Goal: Task Accomplishment & Management: Complete application form

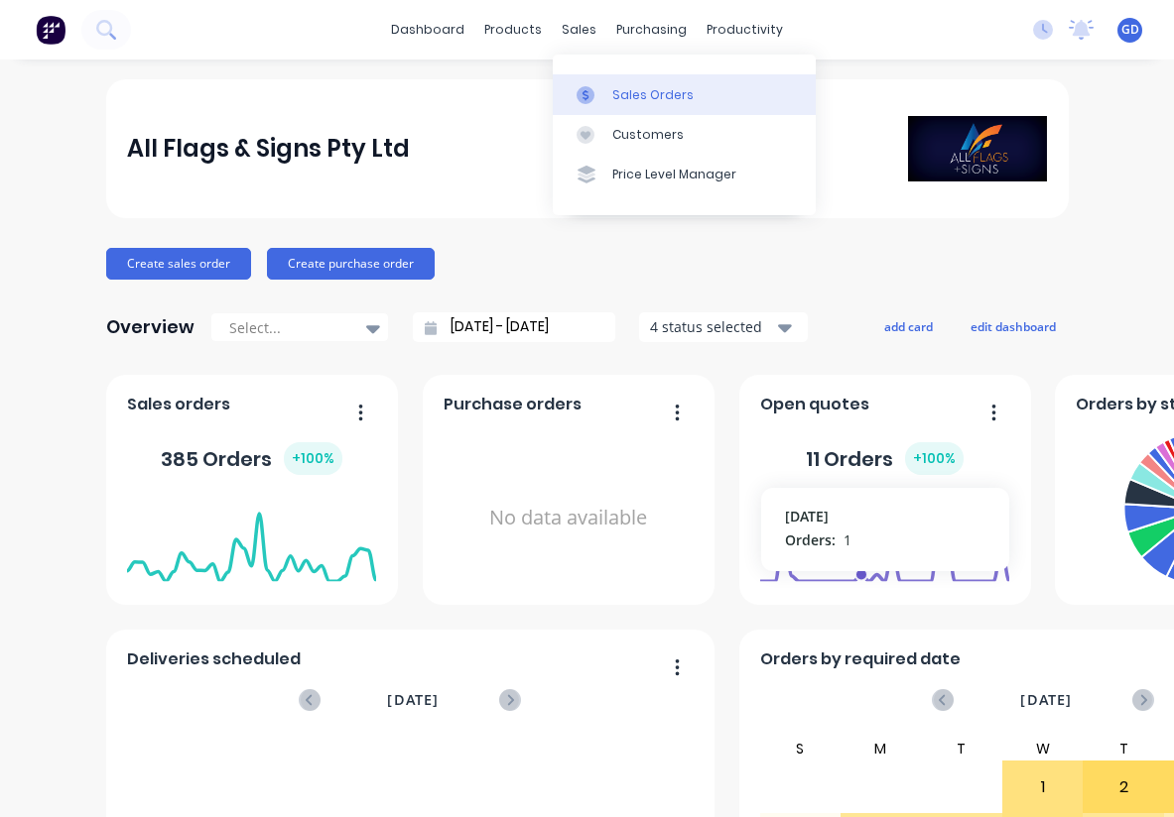
click at [628, 86] on div "Sales Orders" at bounding box center [652, 95] width 81 height 18
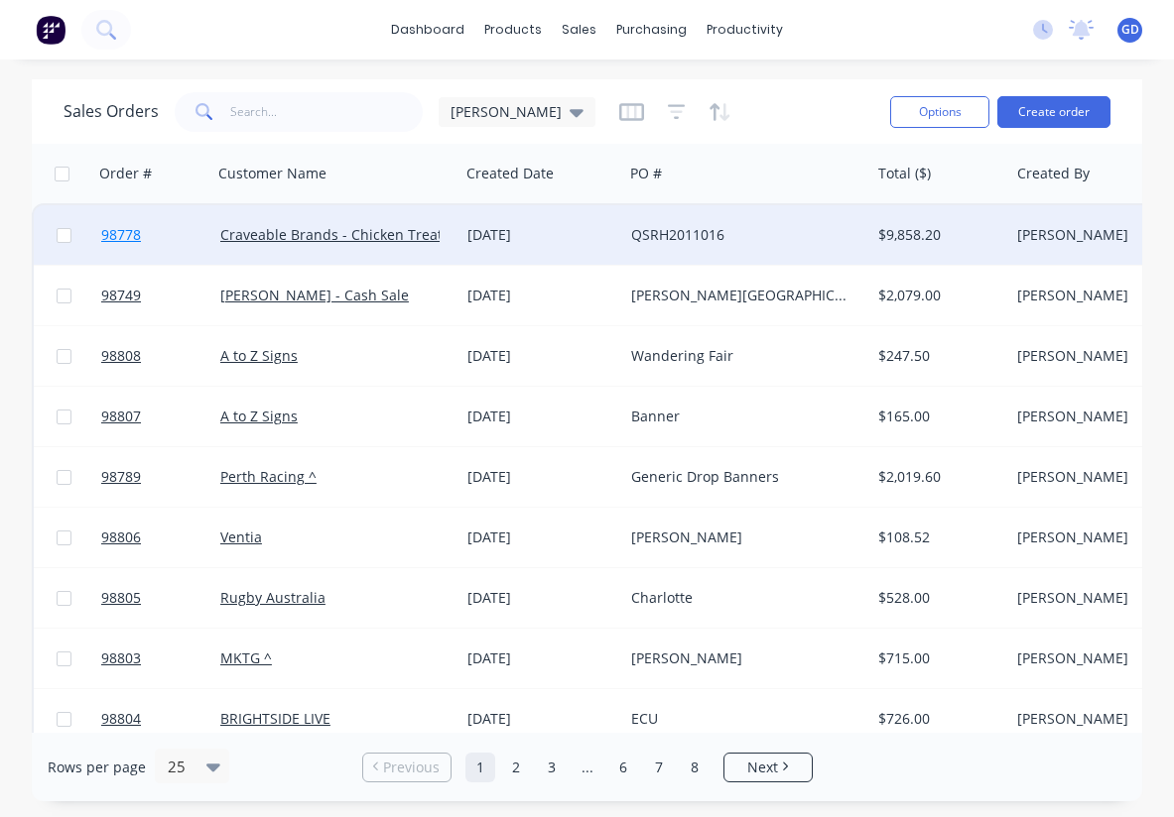
click at [127, 239] on span "98778" at bounding box center [121, 235] width 40 height 20
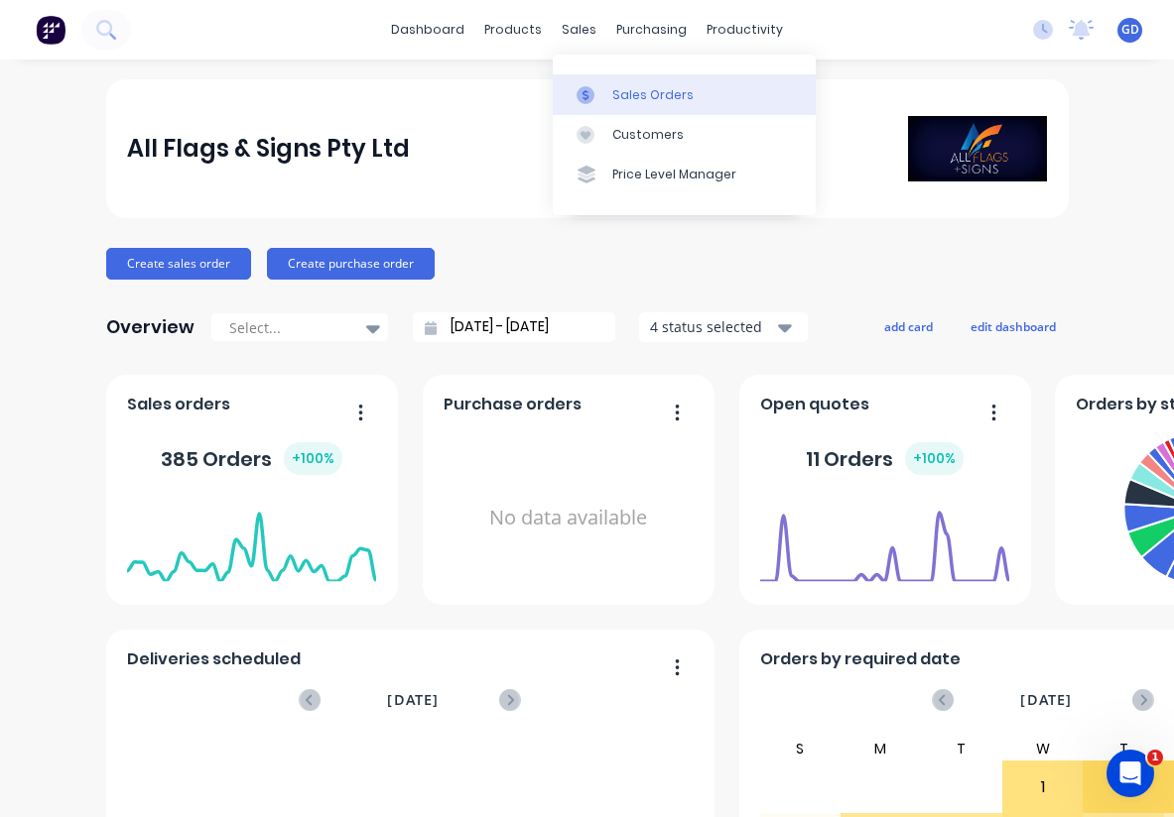
click at [636, 89] on div "Sales Orders" at bounding box center [652, 95] width 81 height 18
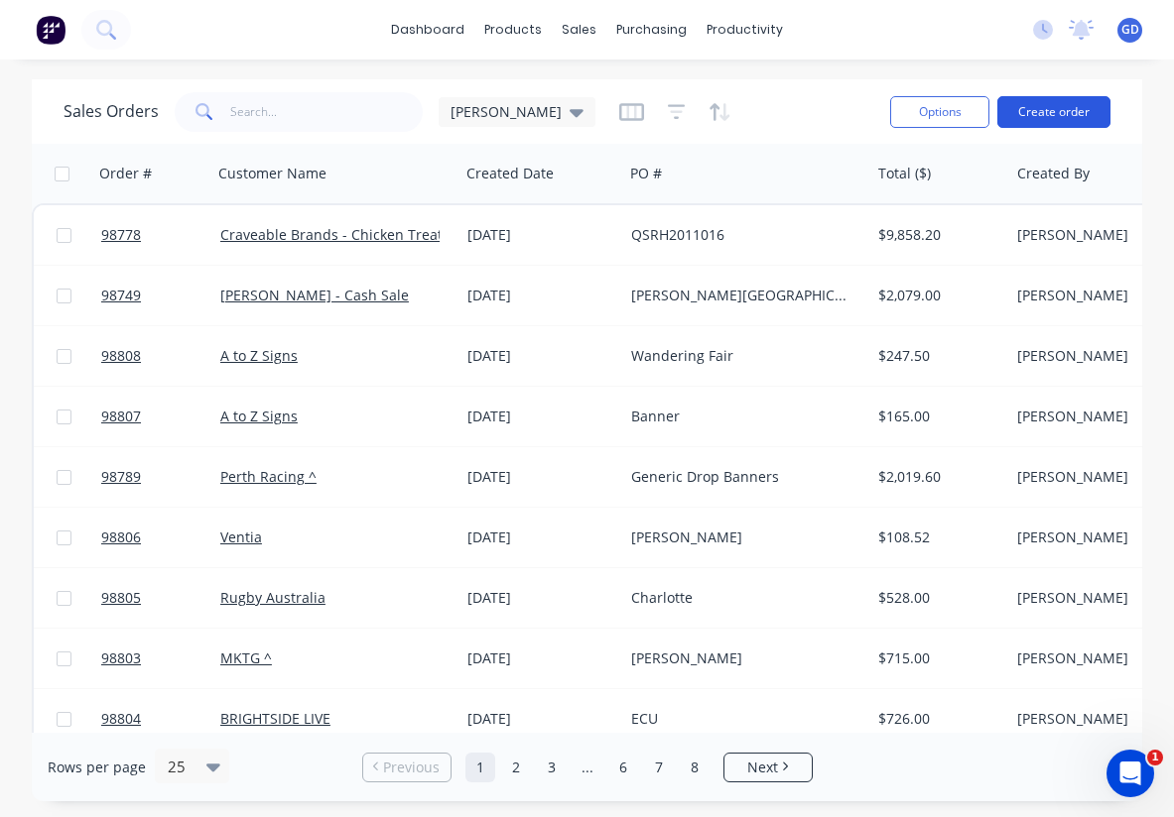
click at [1055, 109] on button "Create order" at bounding box center [1053, 112] width 113 height 32
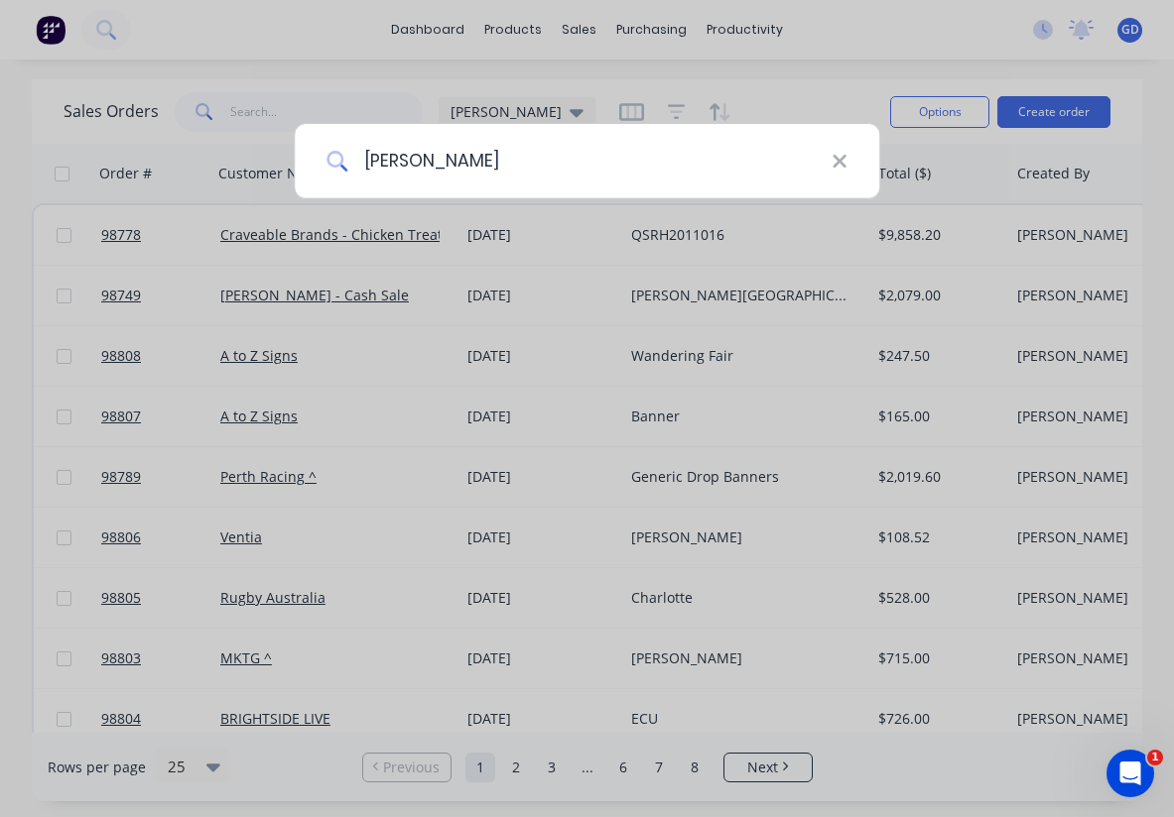
type input "[PERSON_NAME]"
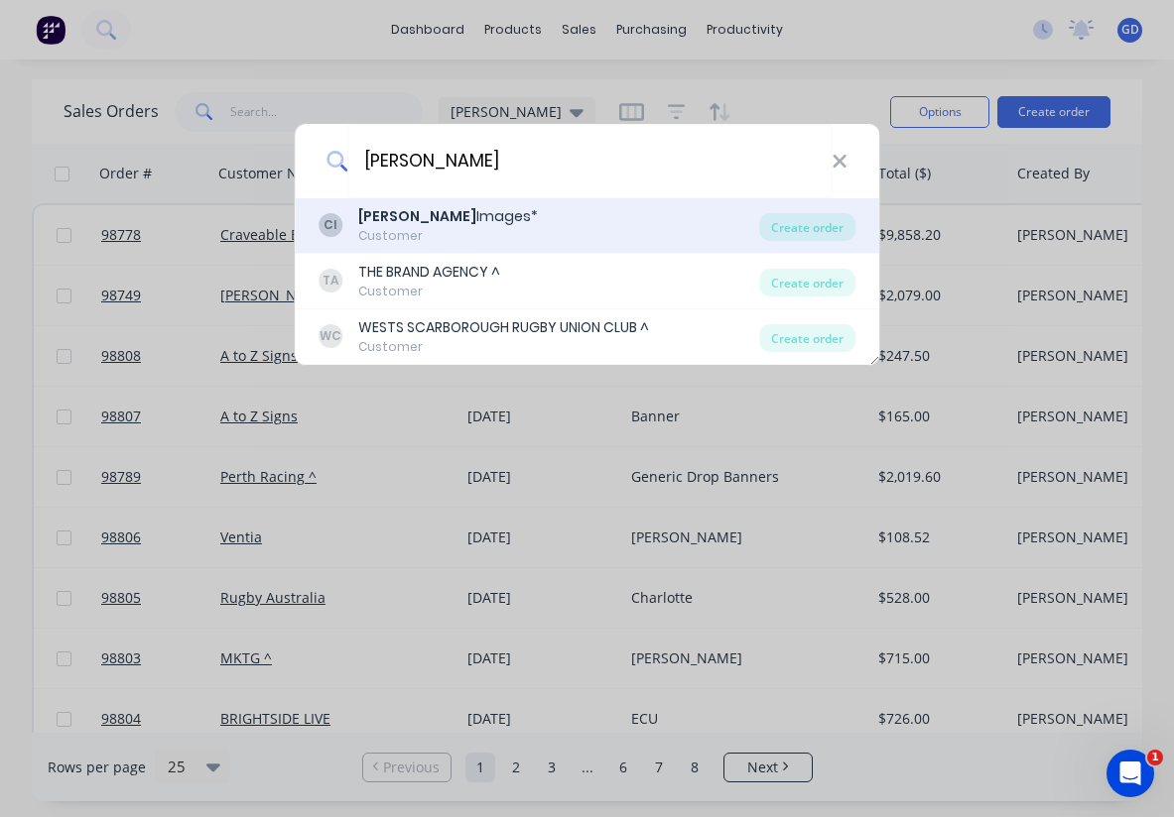
click at [389, 216] on b "[PERSON_NAME]" at bounding box center [417, 216] width 118 height 20
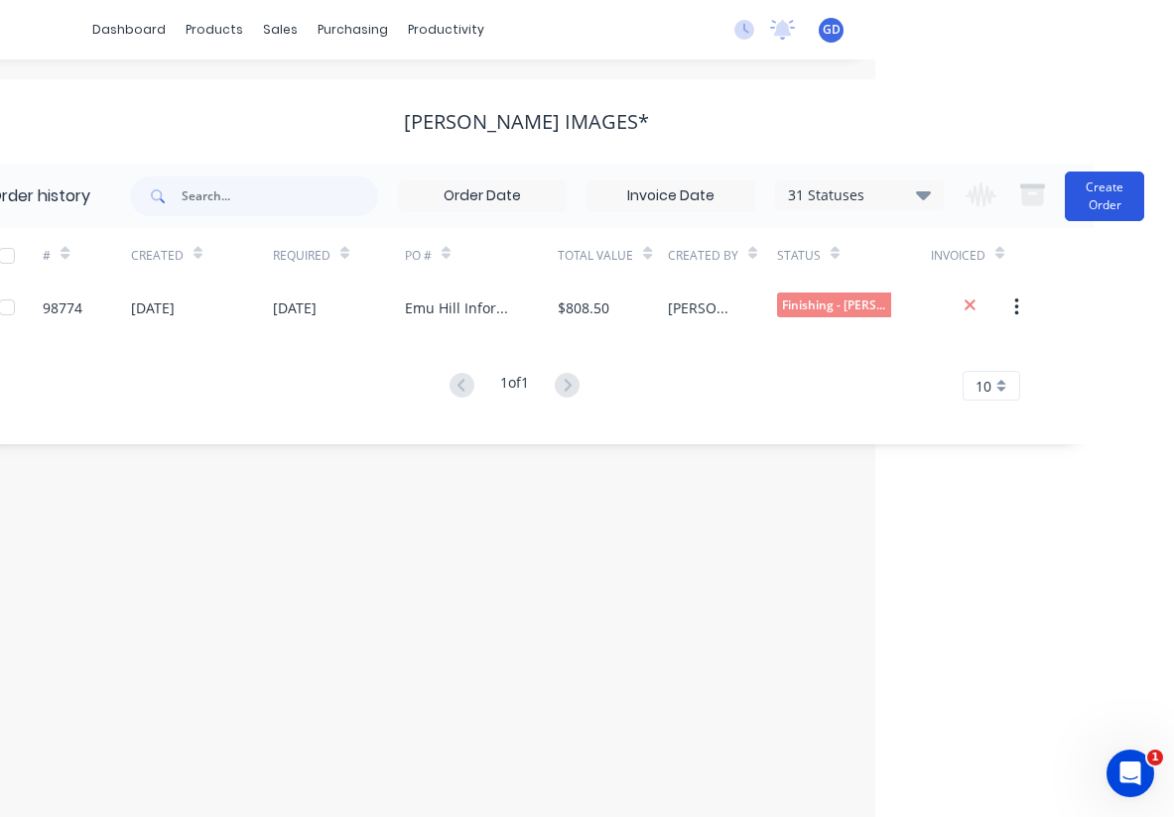
scroll to position [0, 299]
click at [1122, 209] on button "Create Order" at bounding box center [1103, 197] width 79 height 50
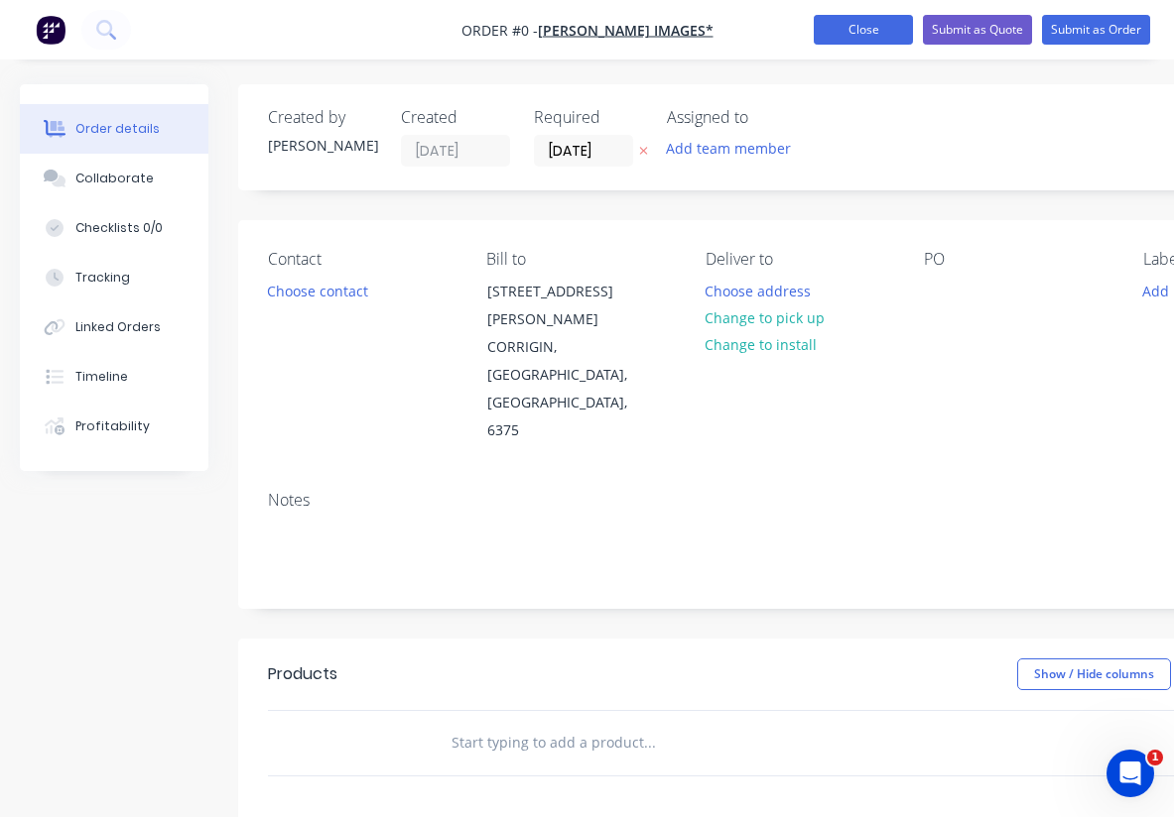
click at [874, 38] on button "Close" at bounding box center [862, 30] width 99 height 30
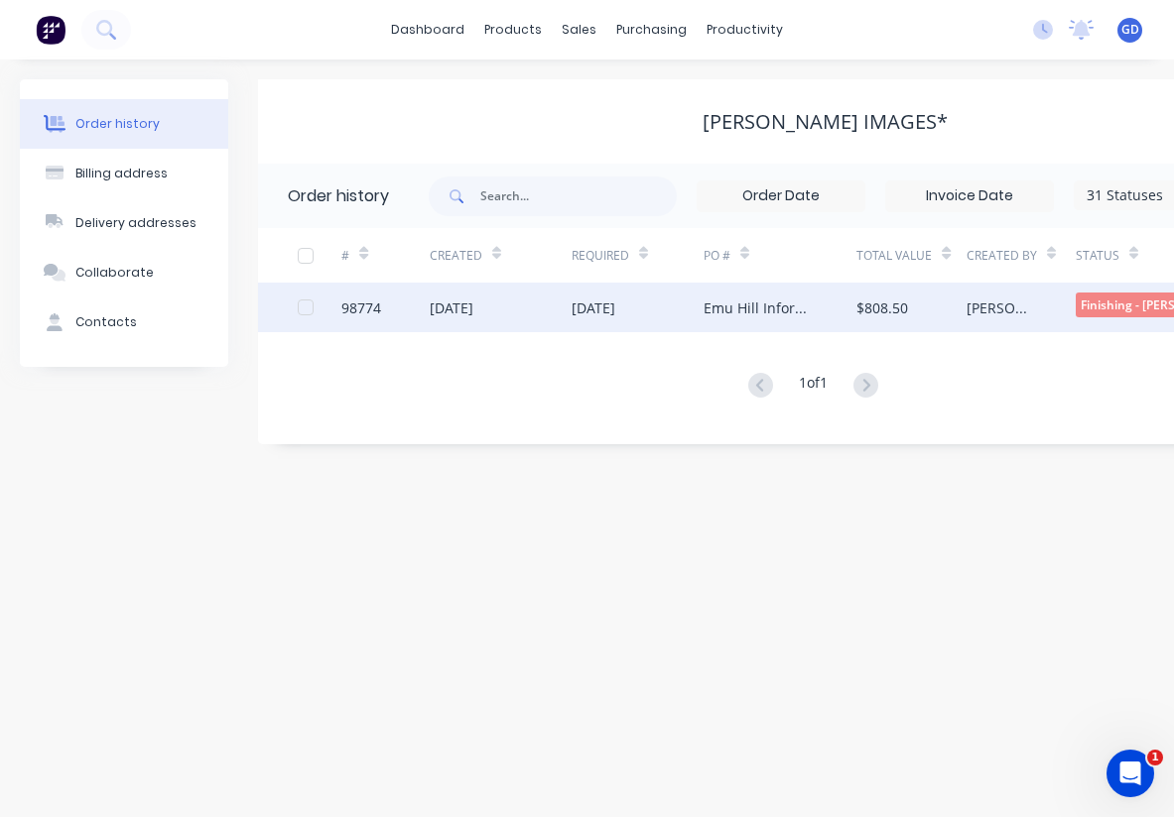
click at [361, 309] on div "98774" at bounding box center [361, 308] width 40 height 21
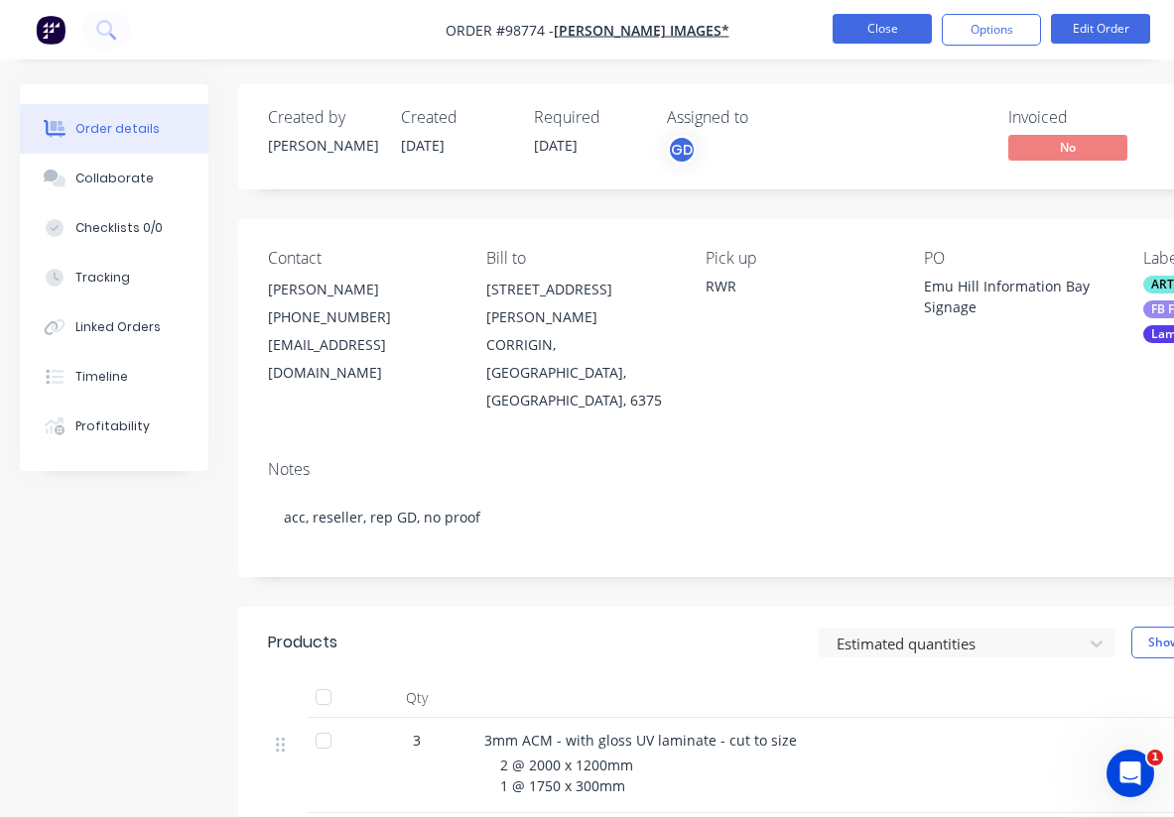
click at [872, 40] on button "Close" at bounding box center [881, 29] width 99 height 30
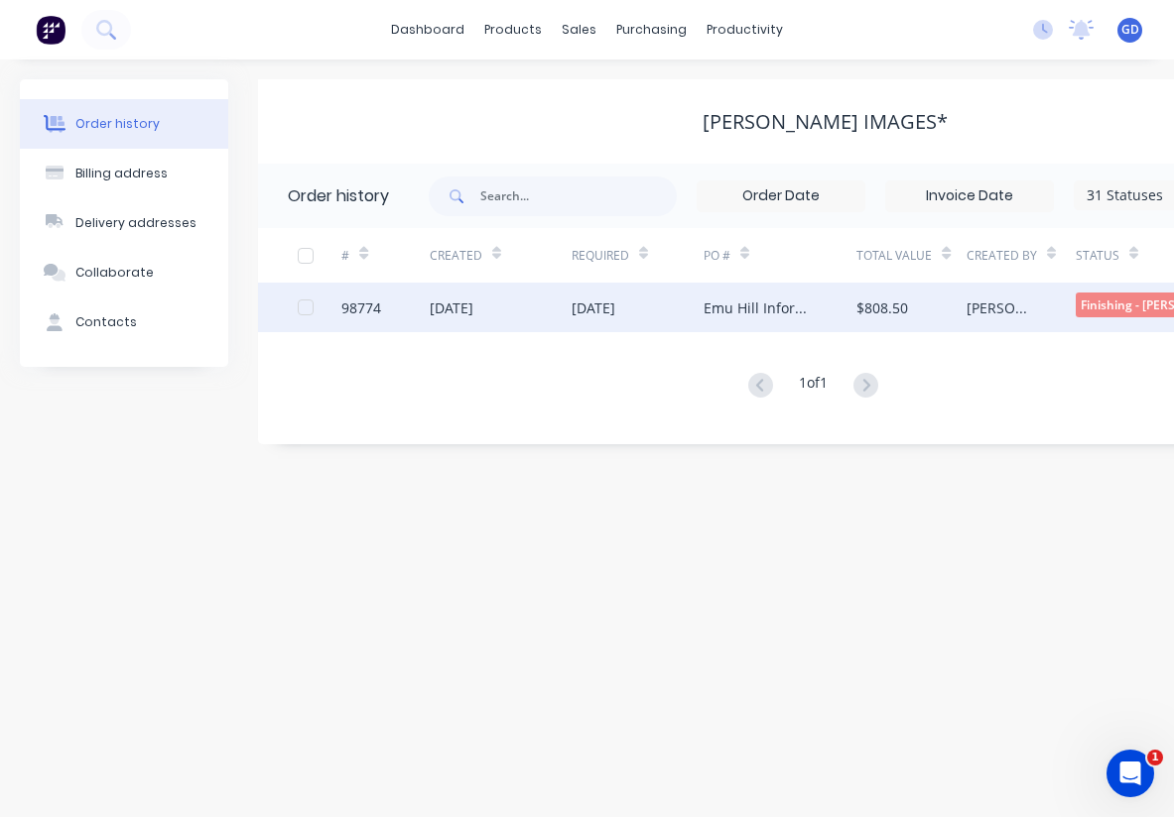
click at [360, 317] on div "98774" at bounding box center [361, 308] width 40 height 21
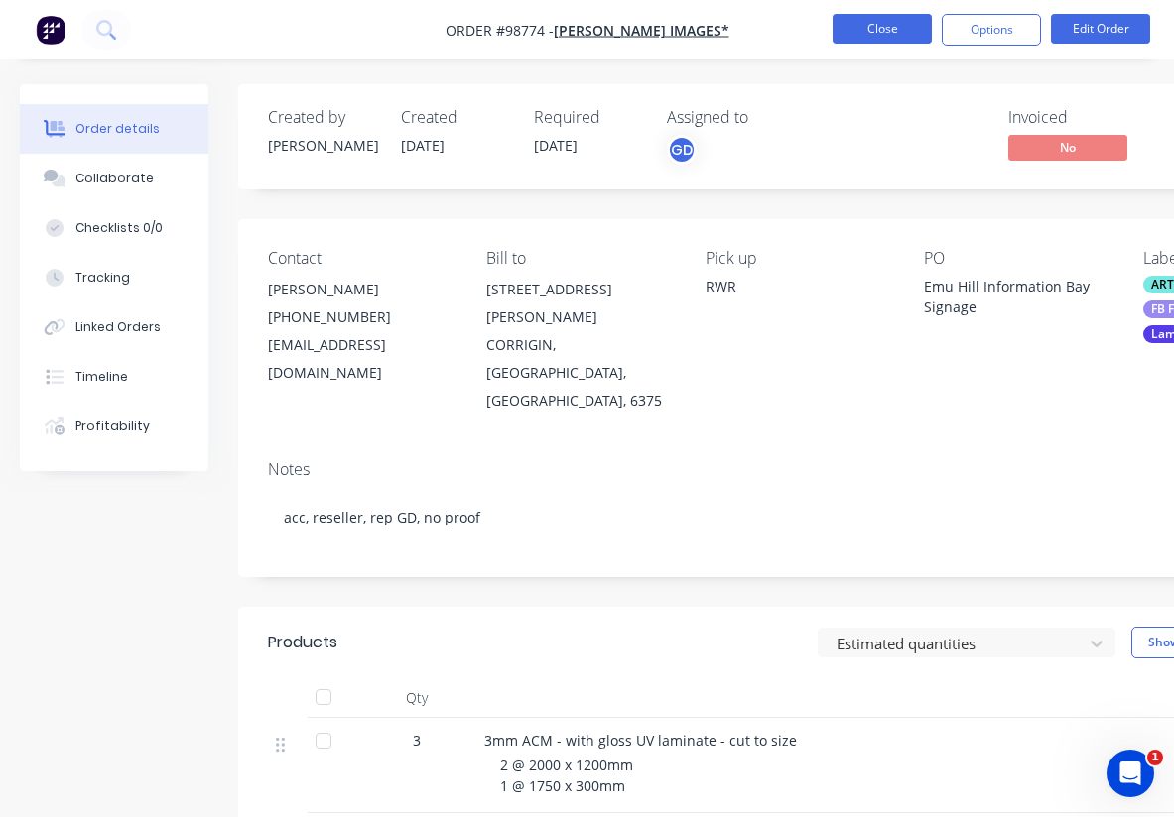
click at [888, 34] on button "Close" at bounding box center [881, 29] width 99 height 30
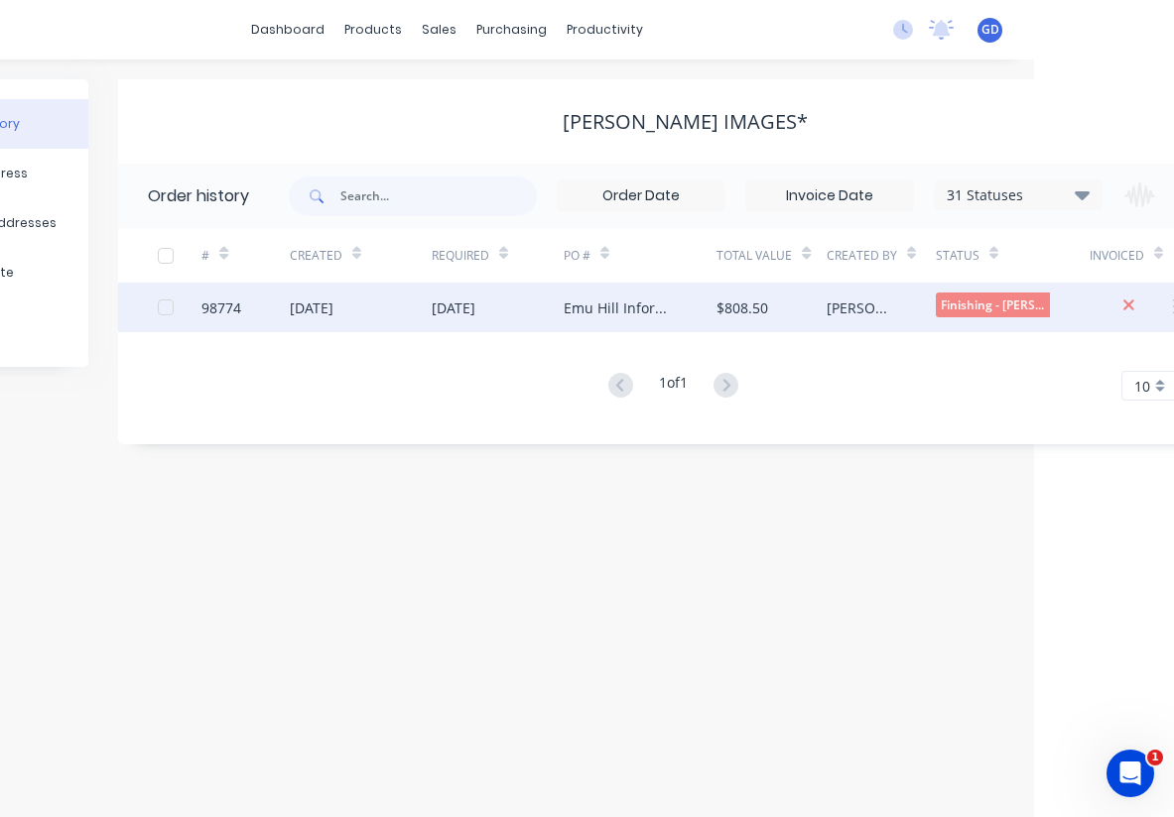
scroll to position [0, 284]
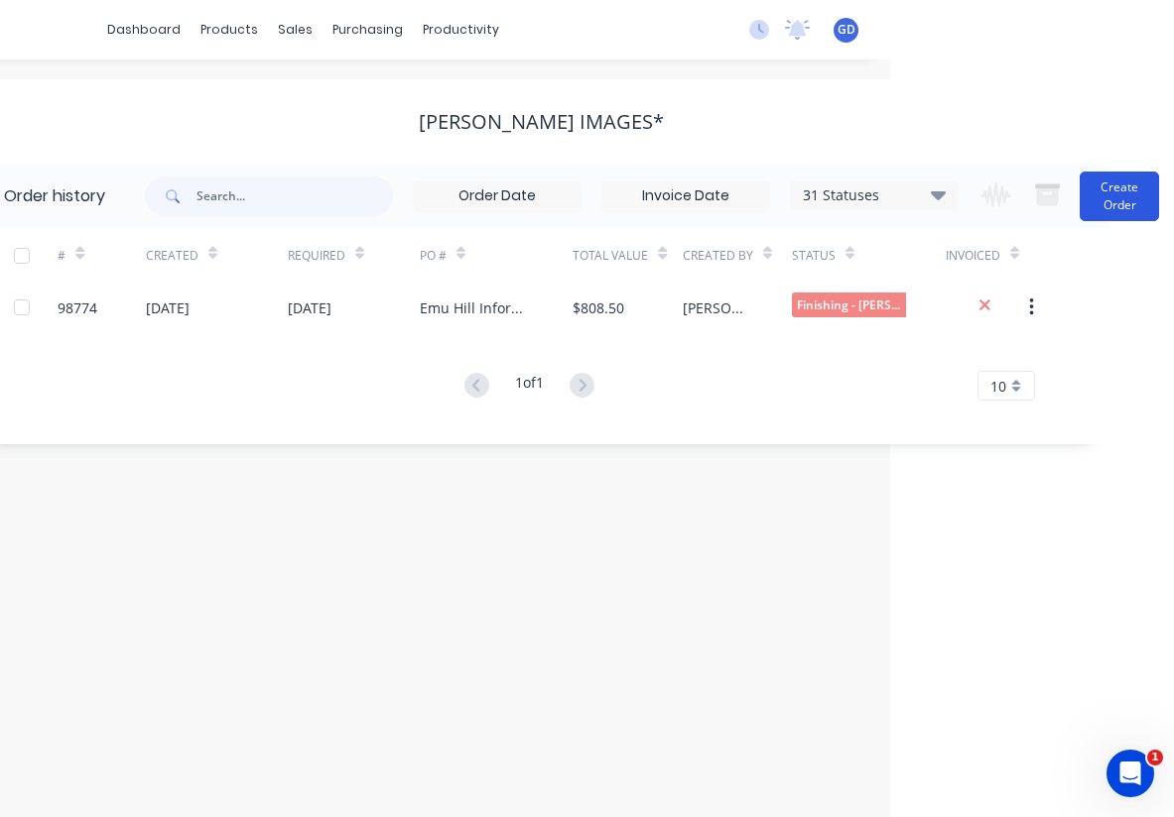
click at [1114, 204] on button "Create Order" at bounding box center [1118, 197] width 79 height 50
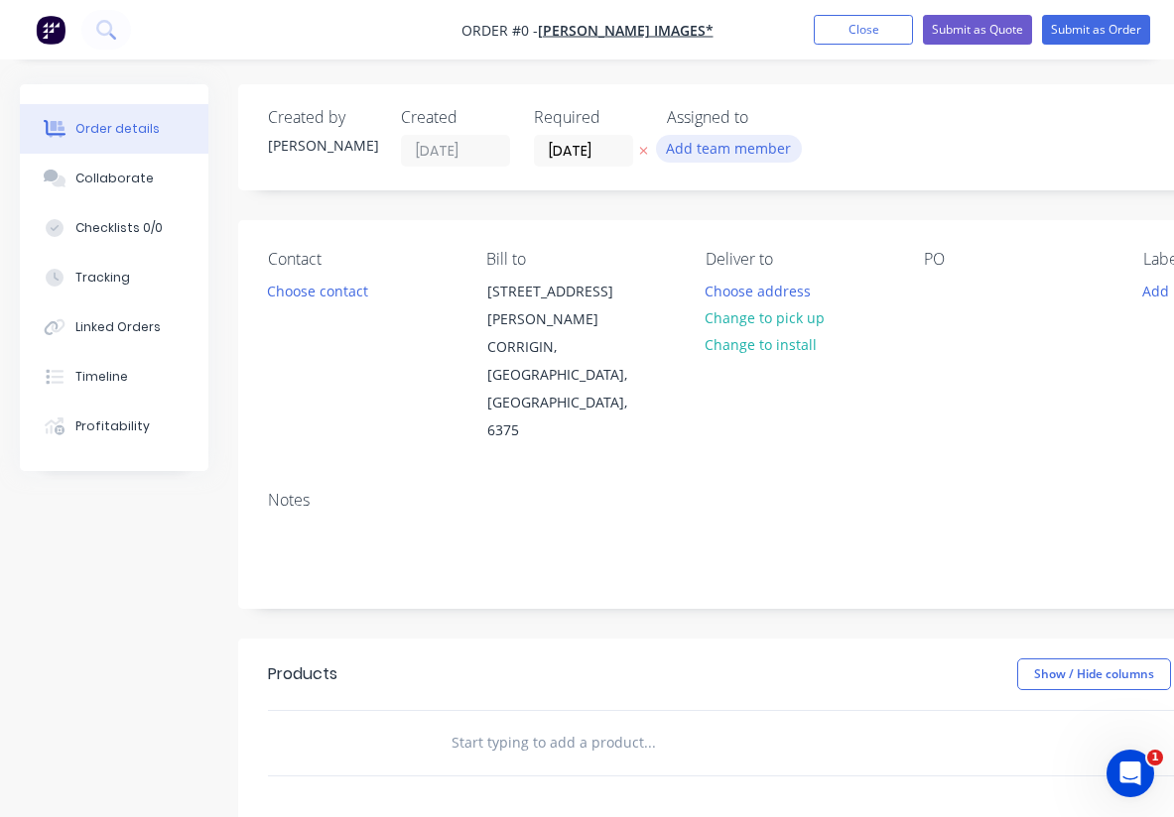
click at [716, 149] on button "Add team member" at bounding box center [729, 148] width 146 height 27
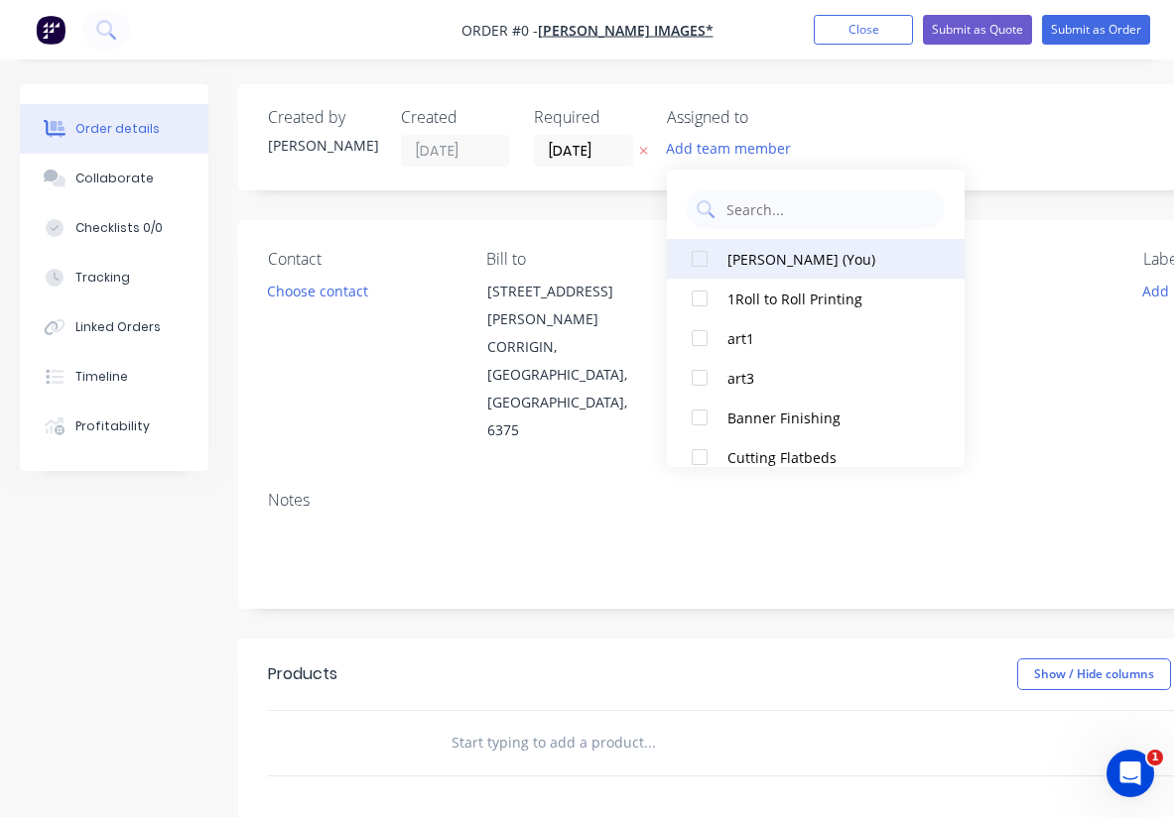
click at [700, 259] on div at bounding box center [700, 259] width 40 height 40
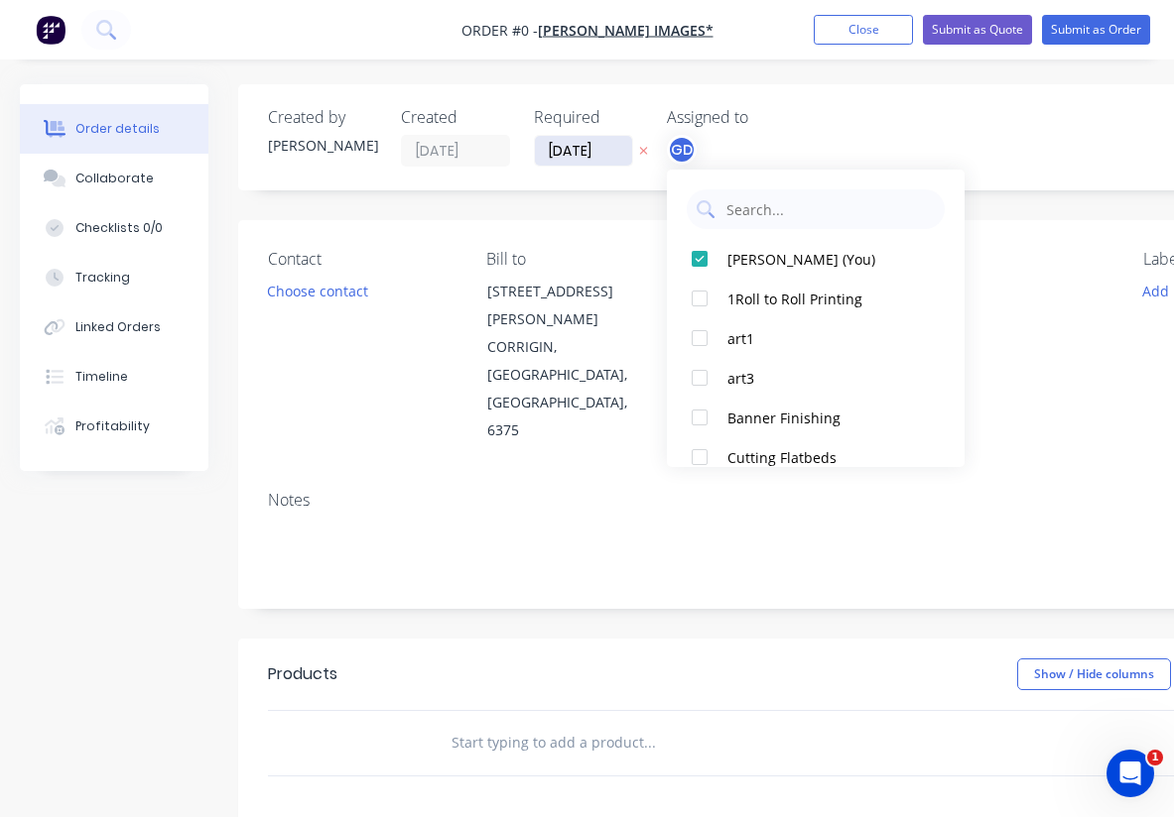
click at [581, 157] on div "Order details Collaborate Checklists 0/0 Tracking Linked Orders Timeline Profit…" at bounding box center [689, 683] width 1379 height 1198
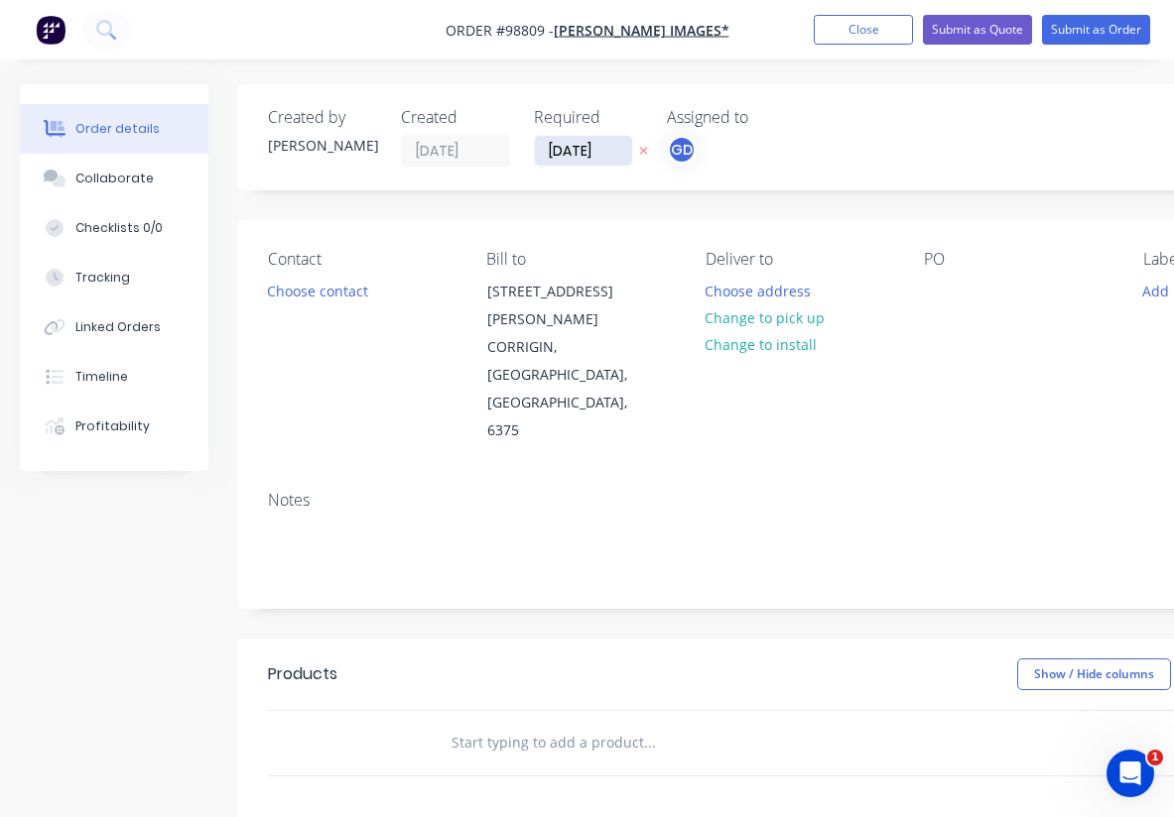
click at [578, 148] on input "[DATE]" at bounding box center [583, 151] width 97 height 30
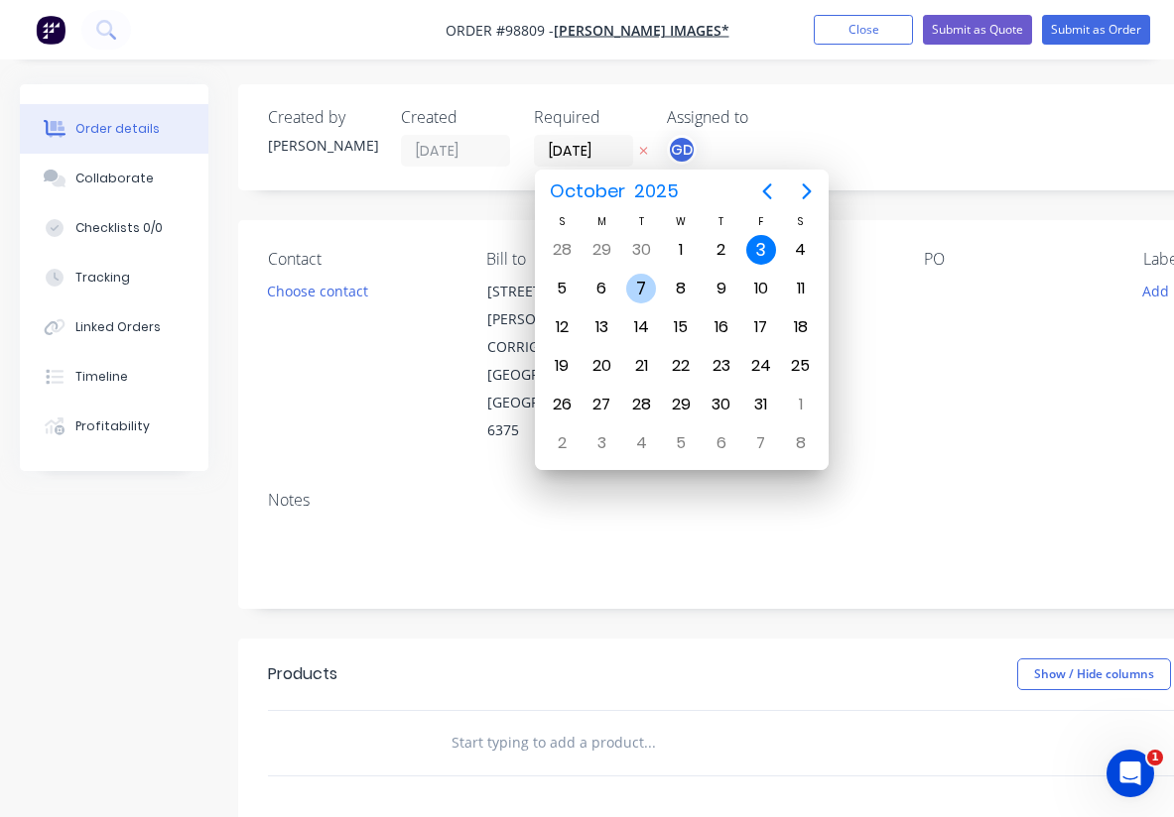
click at [643, 293] on div "7" at bounding box center [641, 289] width 30 height 30
type input "[DATE]"
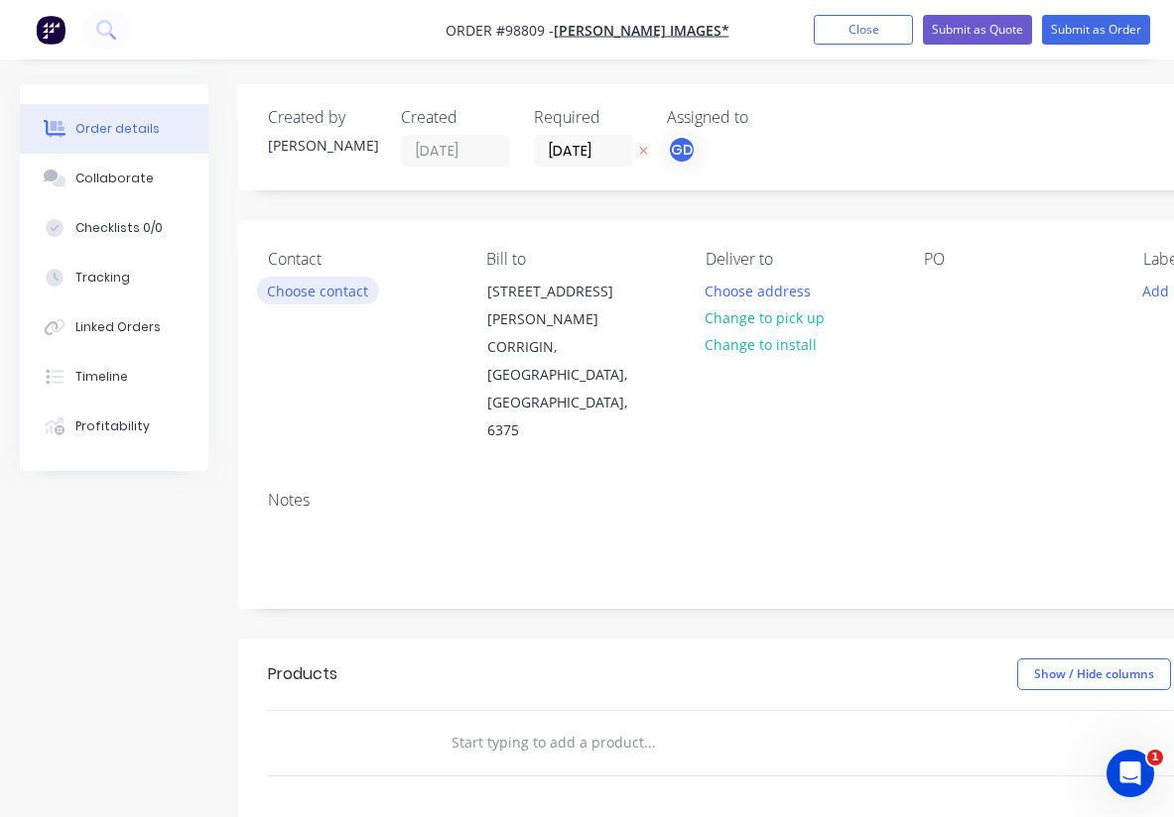
click at [330, 297] on button "Choose contact" at bounding box center [318, 290] width 122 height 27
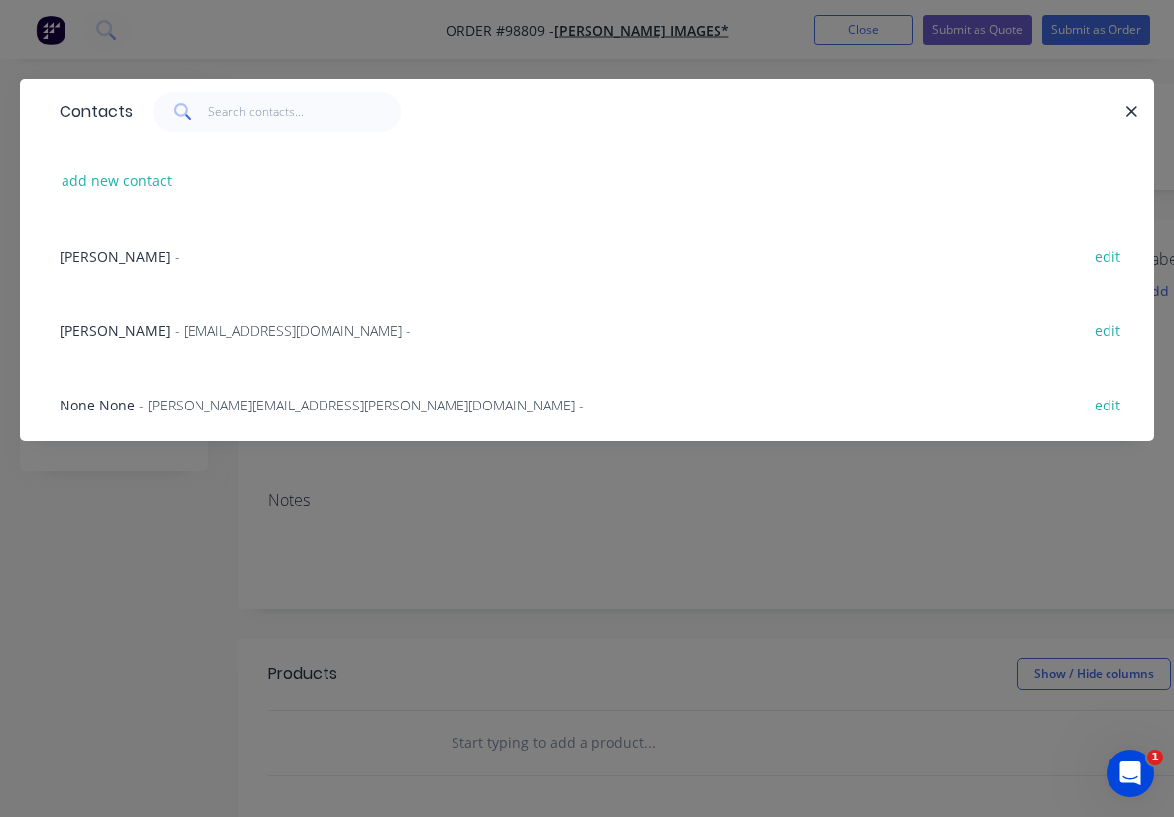
click at [103, 327] on span "[PERSON_NAME]" at bounding box center [115, 330] width 111 height 19
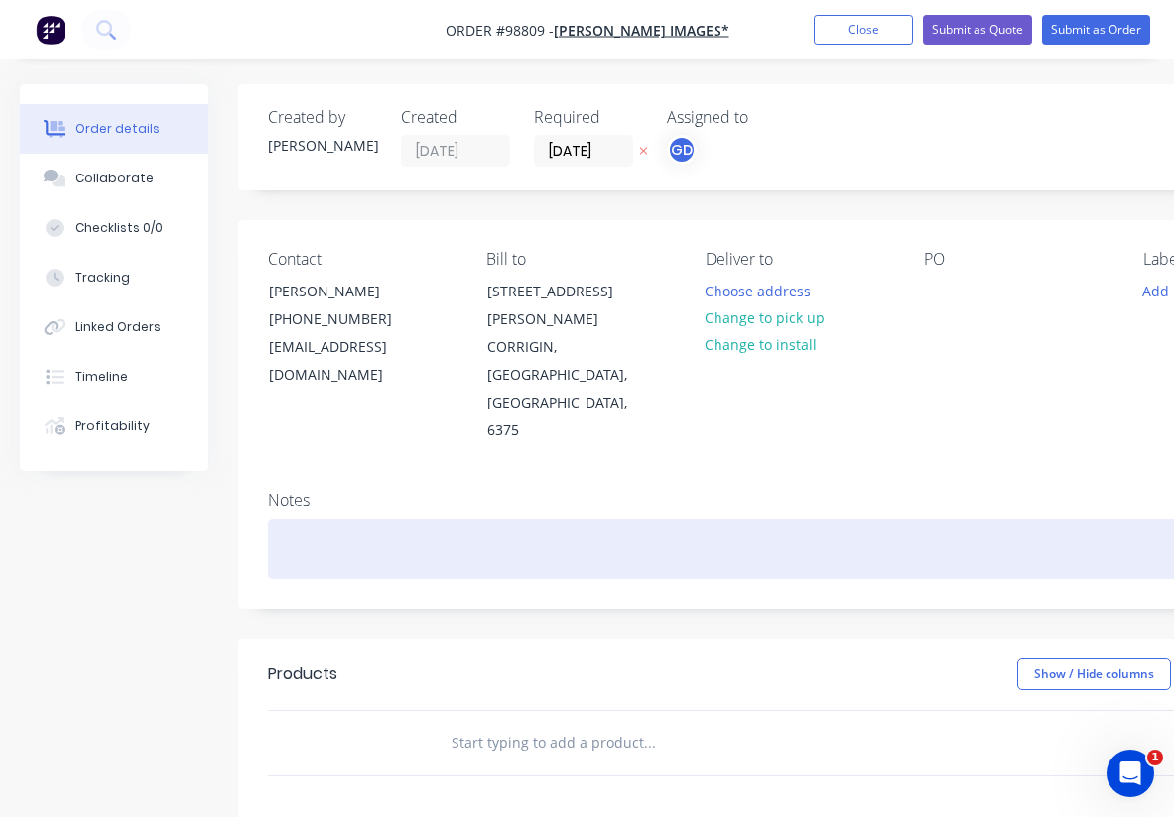
click at [309, 519] on div at bounding box center [798, 549] width 1061 height 61
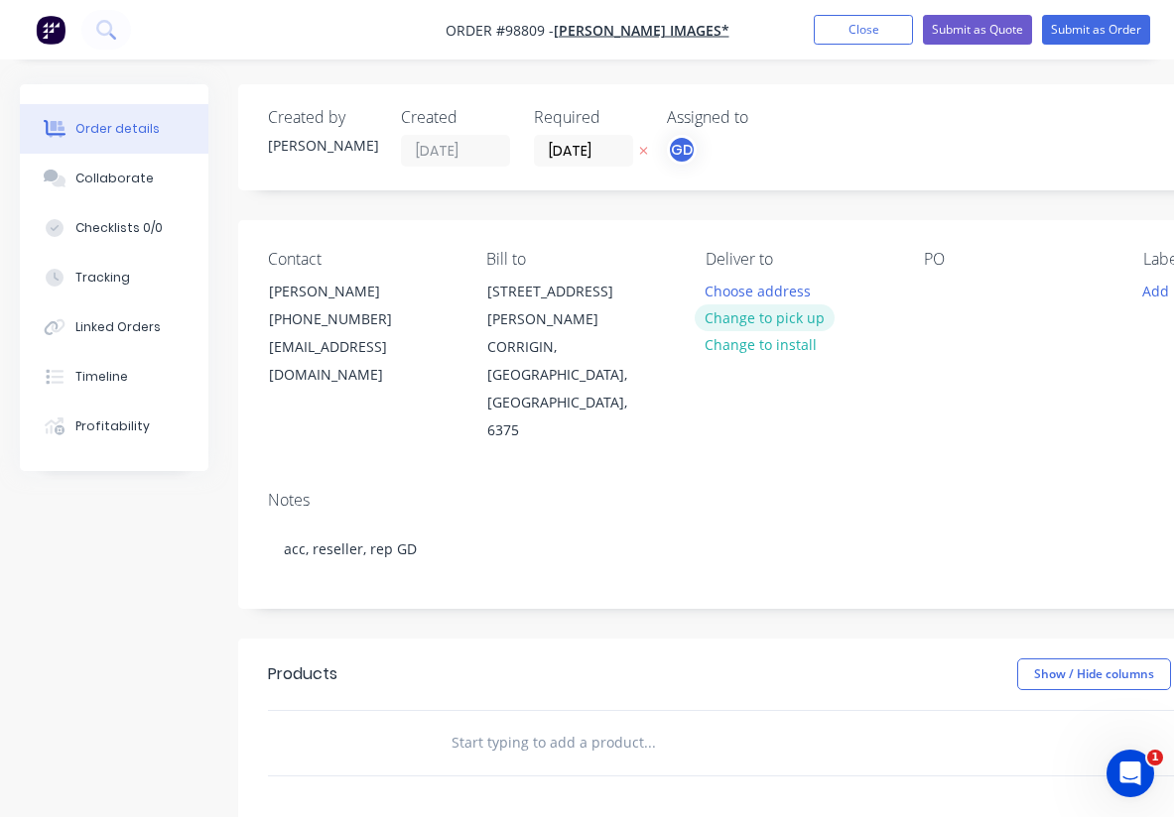
click at [783, 315] on button "Change to pick up" at bounding box center [764, 318] width 141 height 27
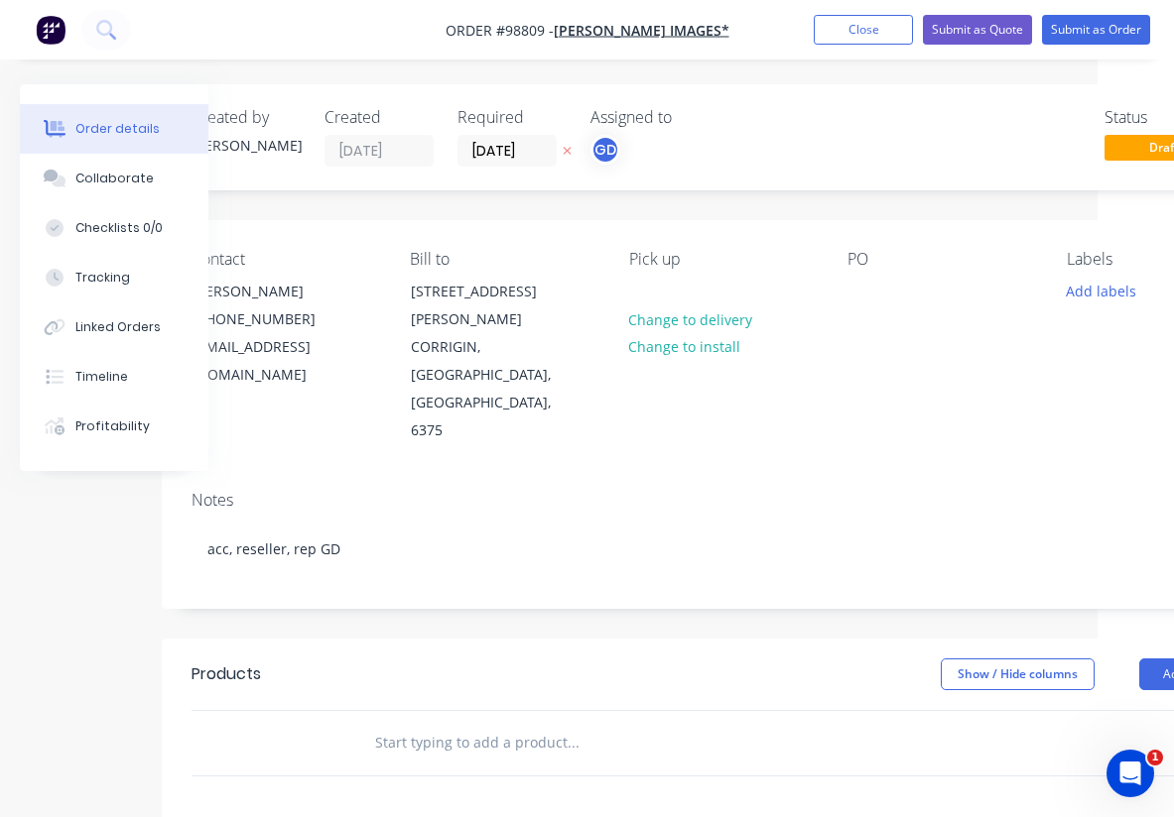
scroll to position [0, 81]
click at [853, 296] on div at bounding box center [858, 291] width 32 height 29
paste div
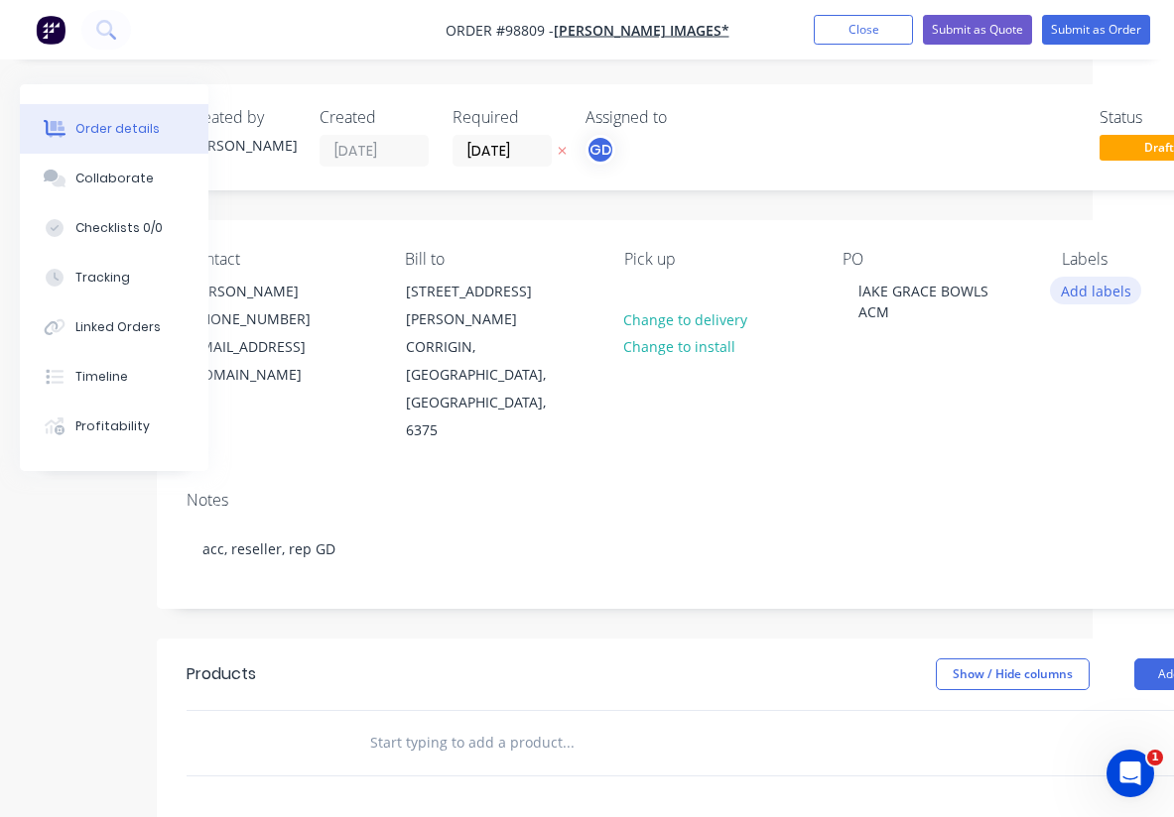
click at [1077, 291] on button "Add labels" at bounding box center [1095, 290] width 91 height 27
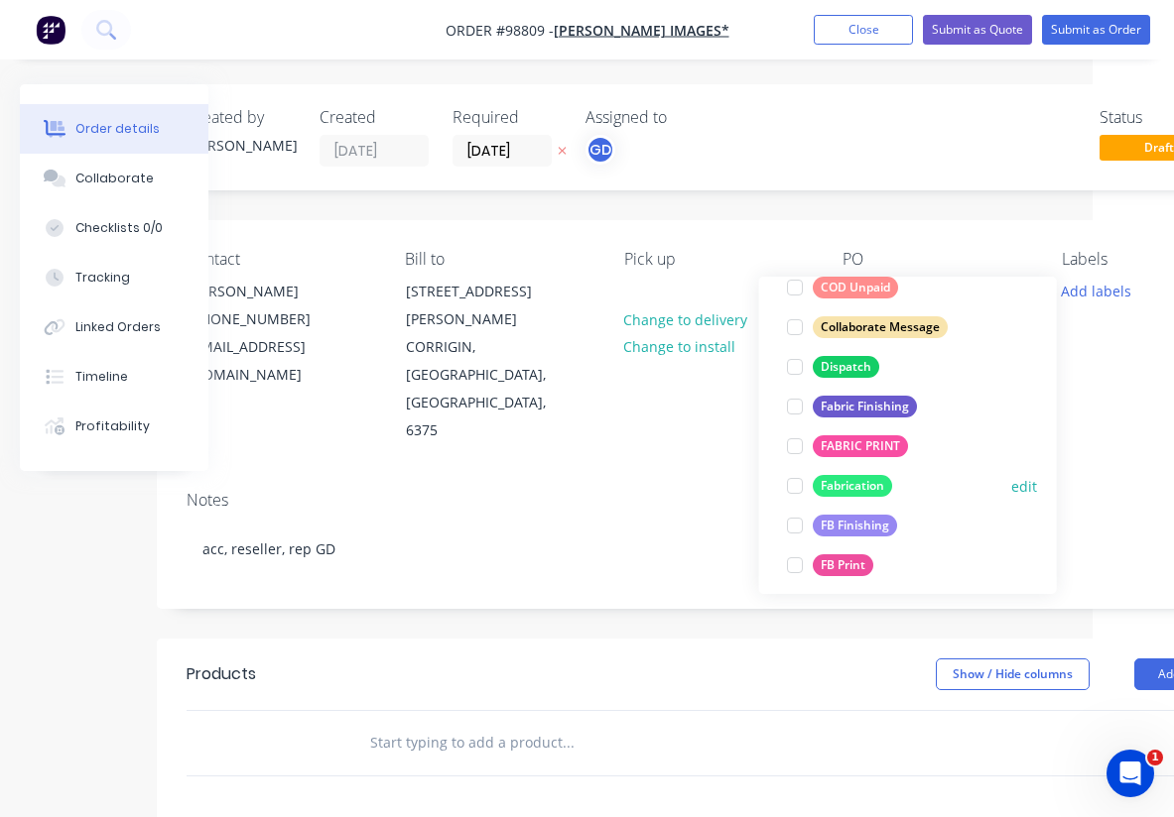
scroll to position [309, 0]
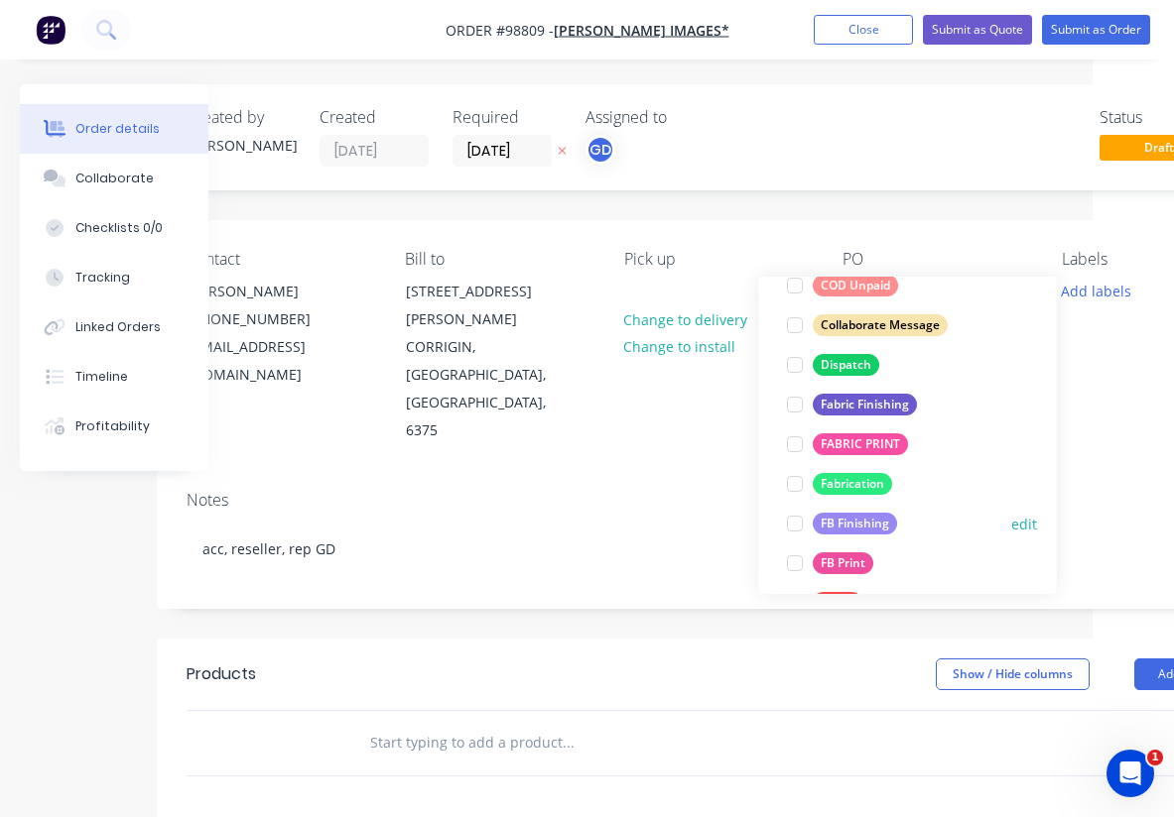
click at [878, 525] on div "FB Finishing" at bounding box center [854, 524] width 84 height 22
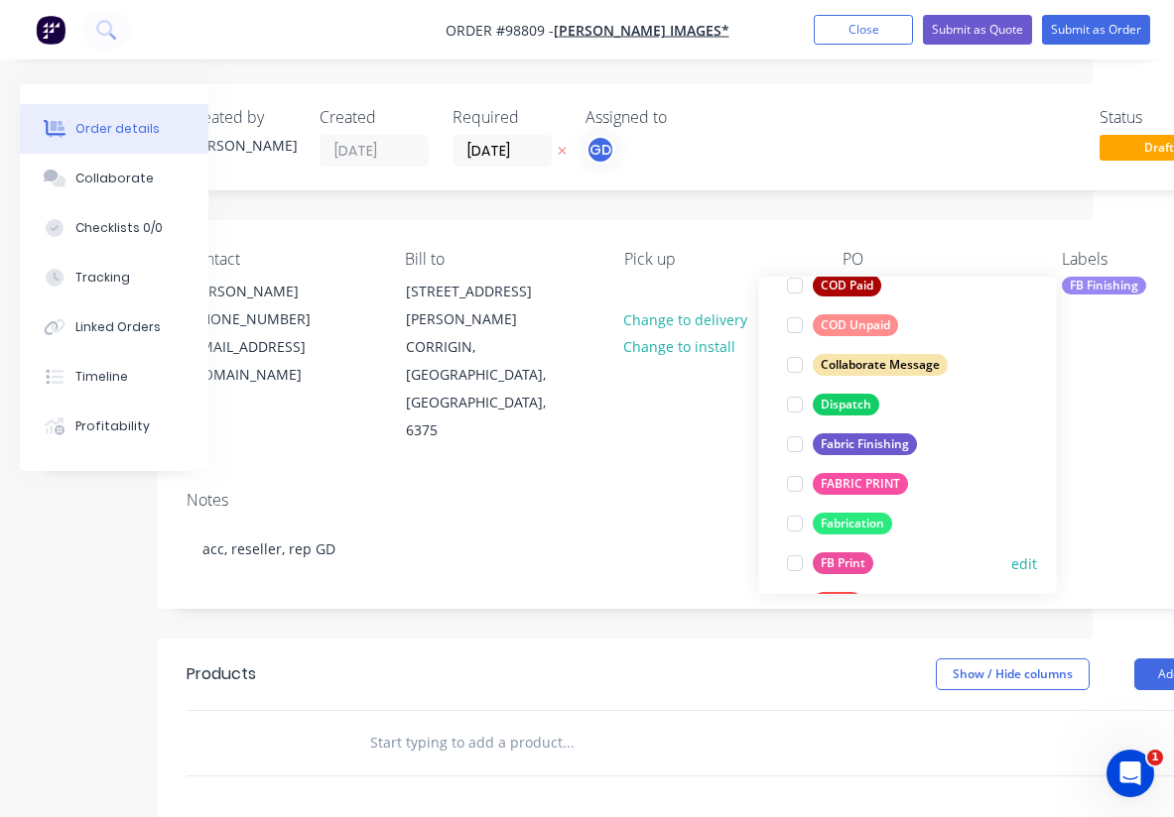
click at [858, 555] on div "FB Print" at bounding box center [842, 564] width 61 height 22
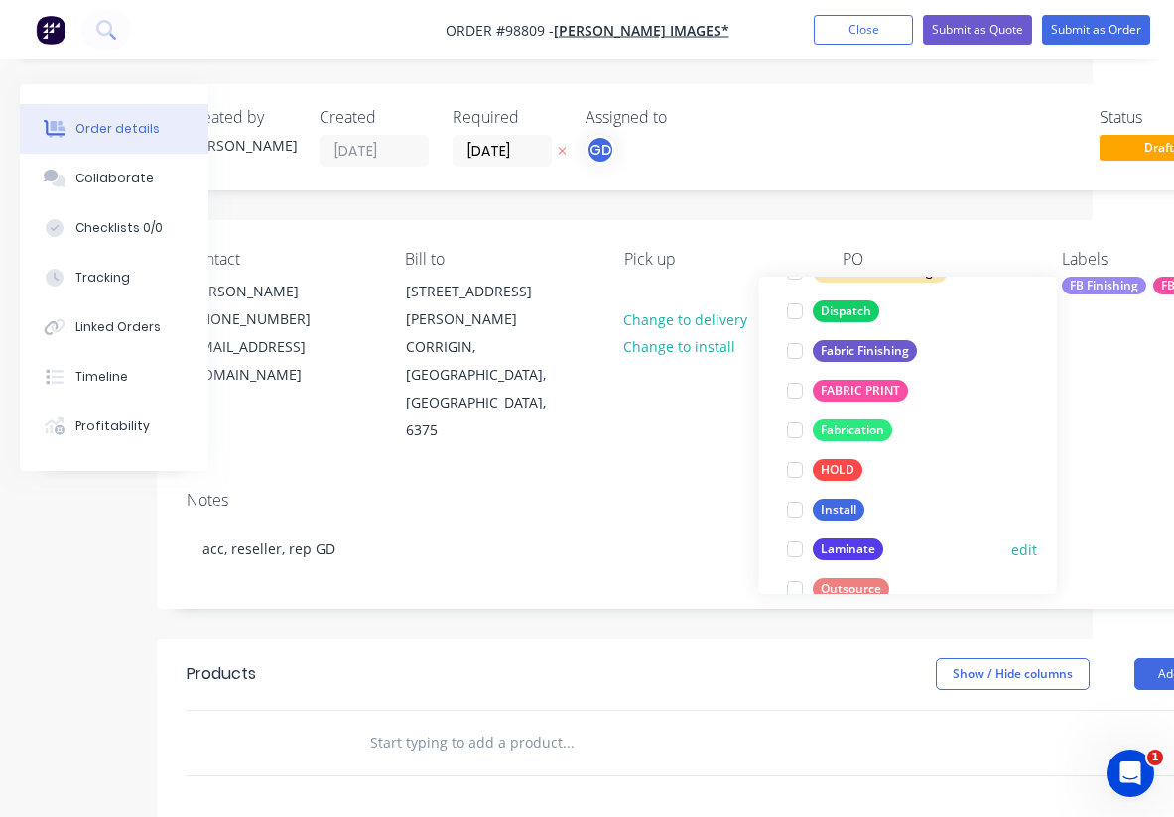
click at [860, 556] on div "Laminate" at bounding box center [847, 550] width 70 height 22
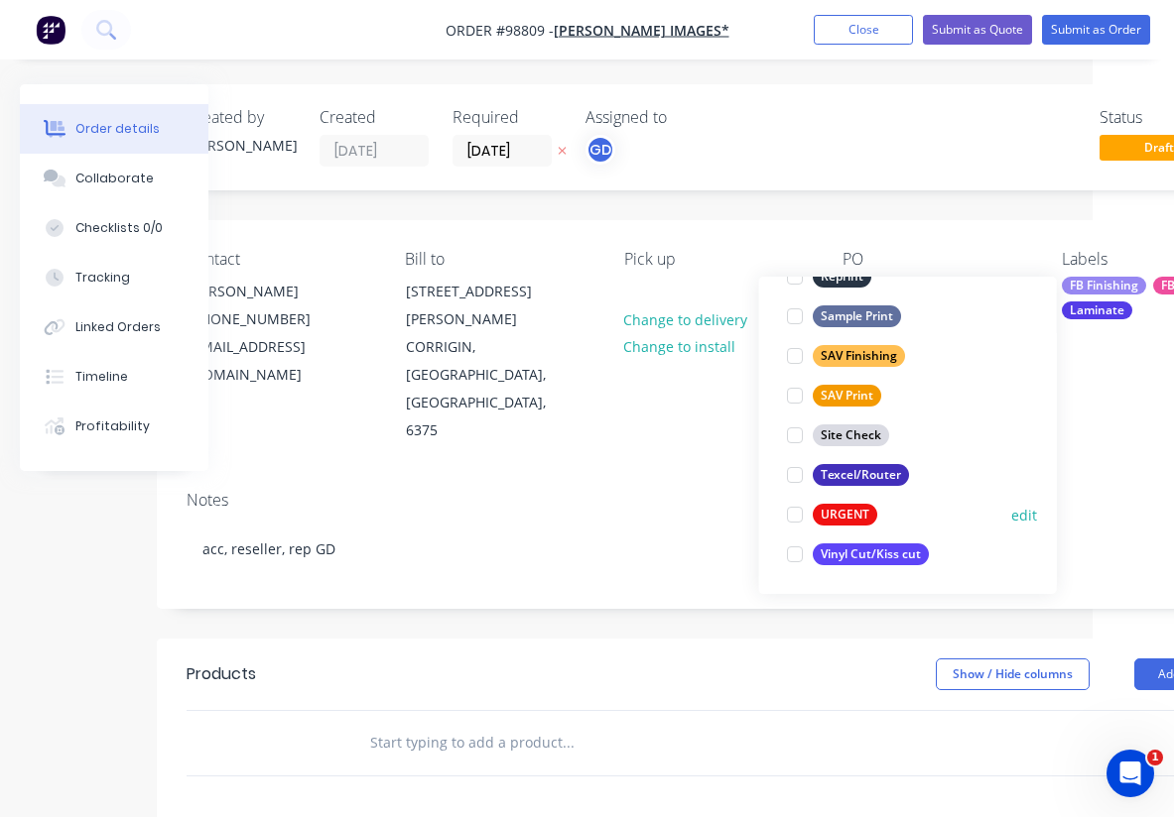
scroll to position [952, 0]
click at [848, 514] on div "URGENT" at bounding box center [844, 515] width 64 height 22
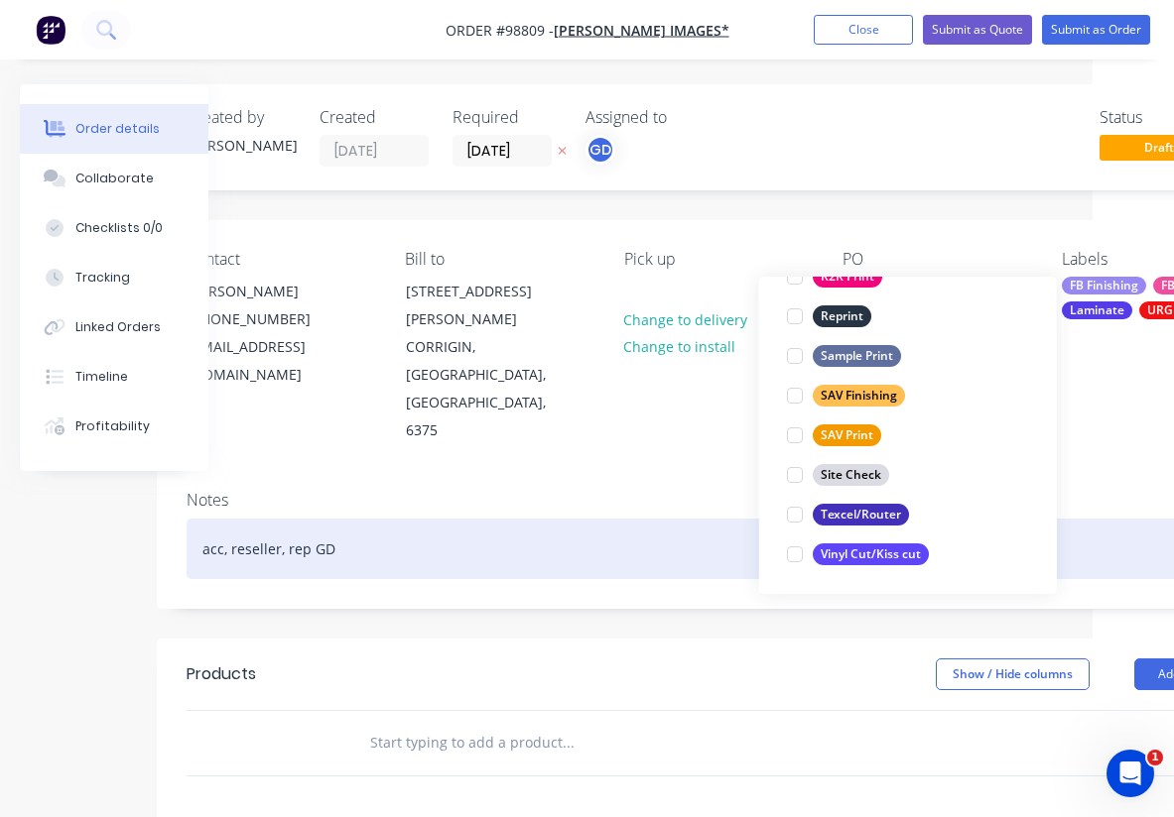
click at [645, 519] on div "acc, reseller, rep GD" at bounding box center [716, 549] width 1061 height 61
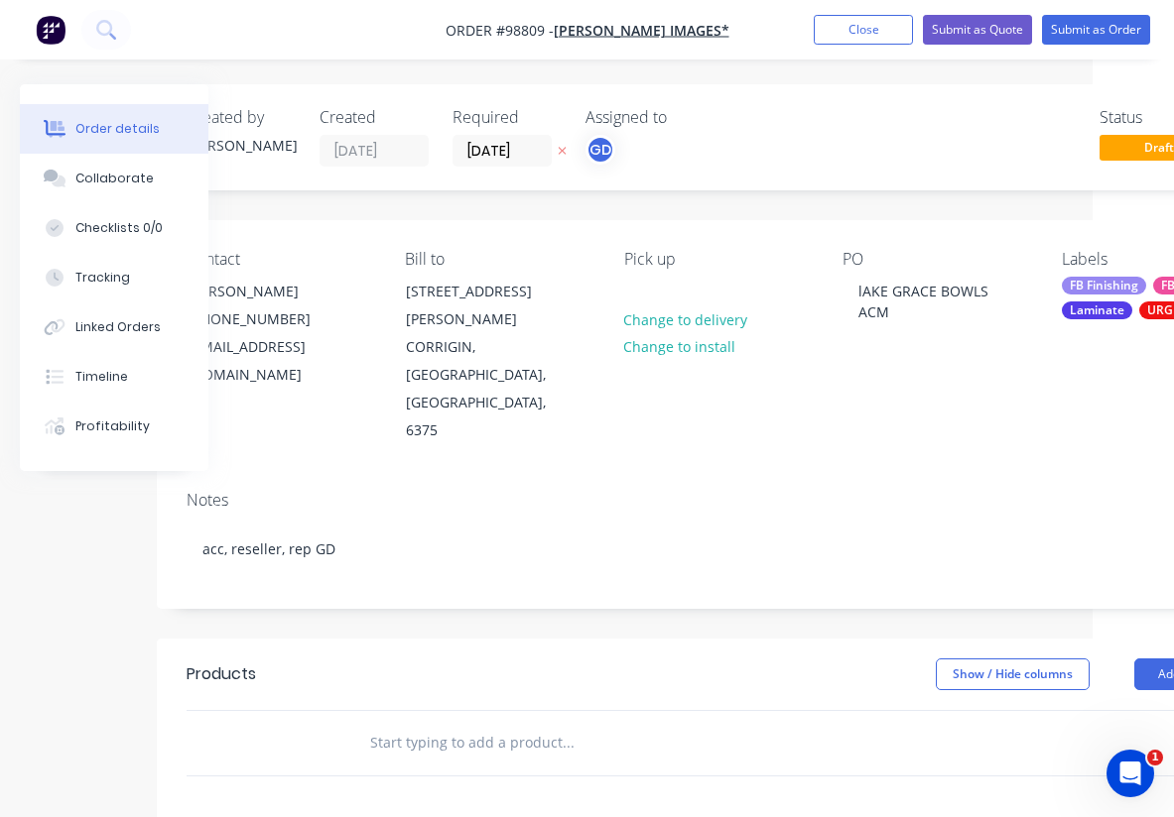
click at [425, 723] on input "text" at bounding box center [567, 743] width 397 height 40
paste input "3mm ACM, UV Gloss laminate All 900x600"
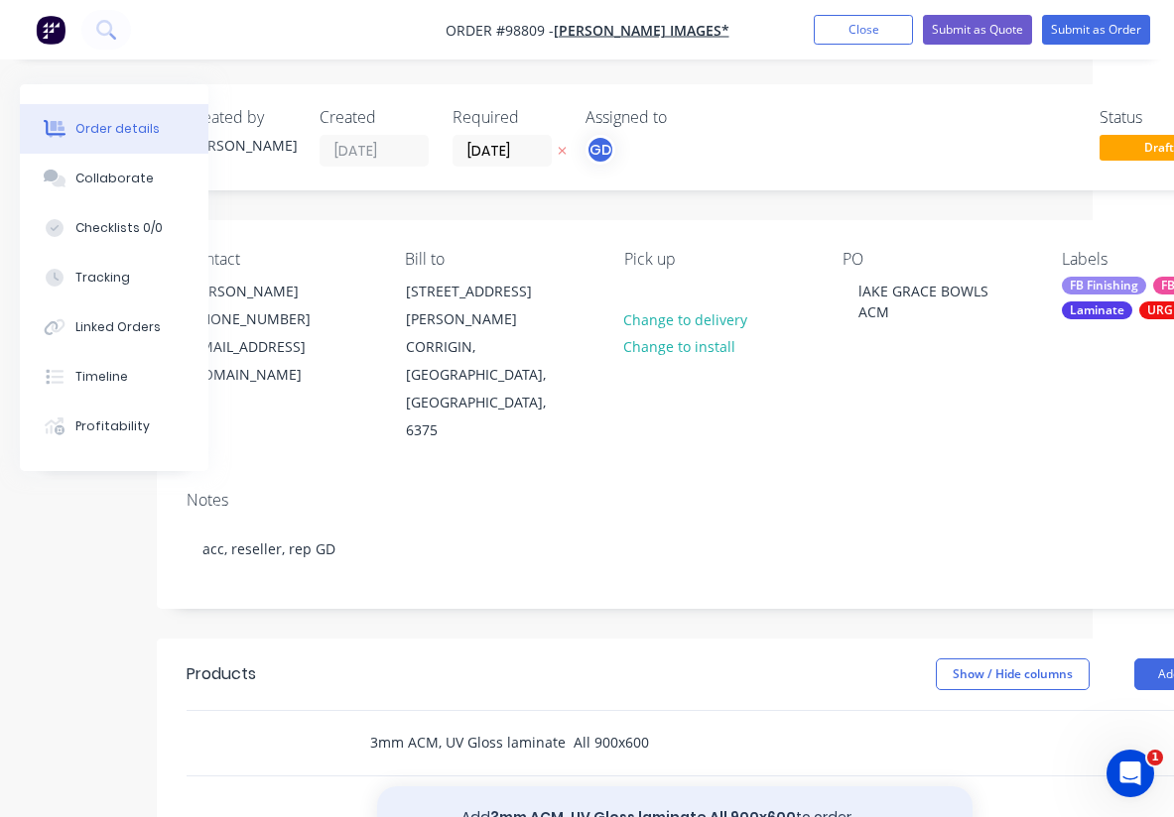
type input "3mm ACM, UV Gloss laminate All 900x600"
click at [648, 787] on button "Add 3mm ACM, UV Gloss laminate All 900x600 to order" at bounding box center [674, 818] width 595 height 63
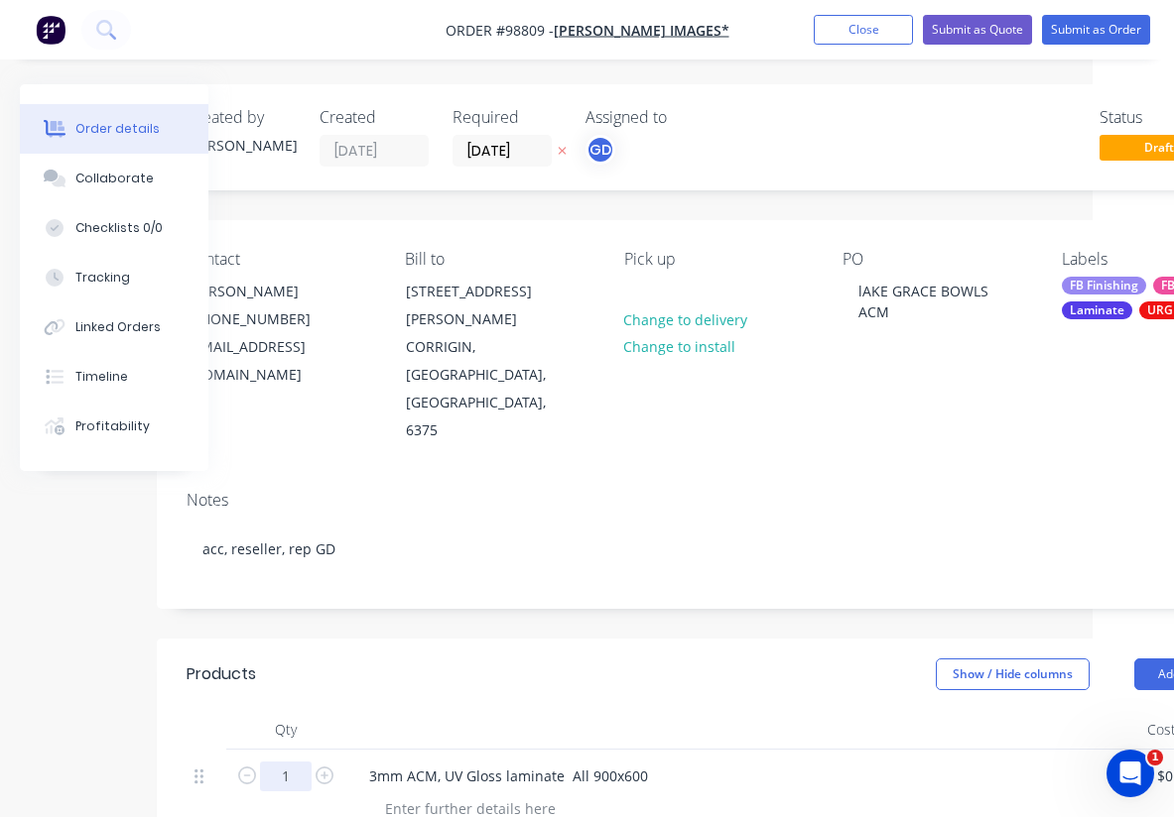
click at [301, 762] on input "1" at bounding box center [286, 777] width 52 height 30
type input "13"
click at [459, 710] on div at bounding box center [742, 730] width 794 height 40
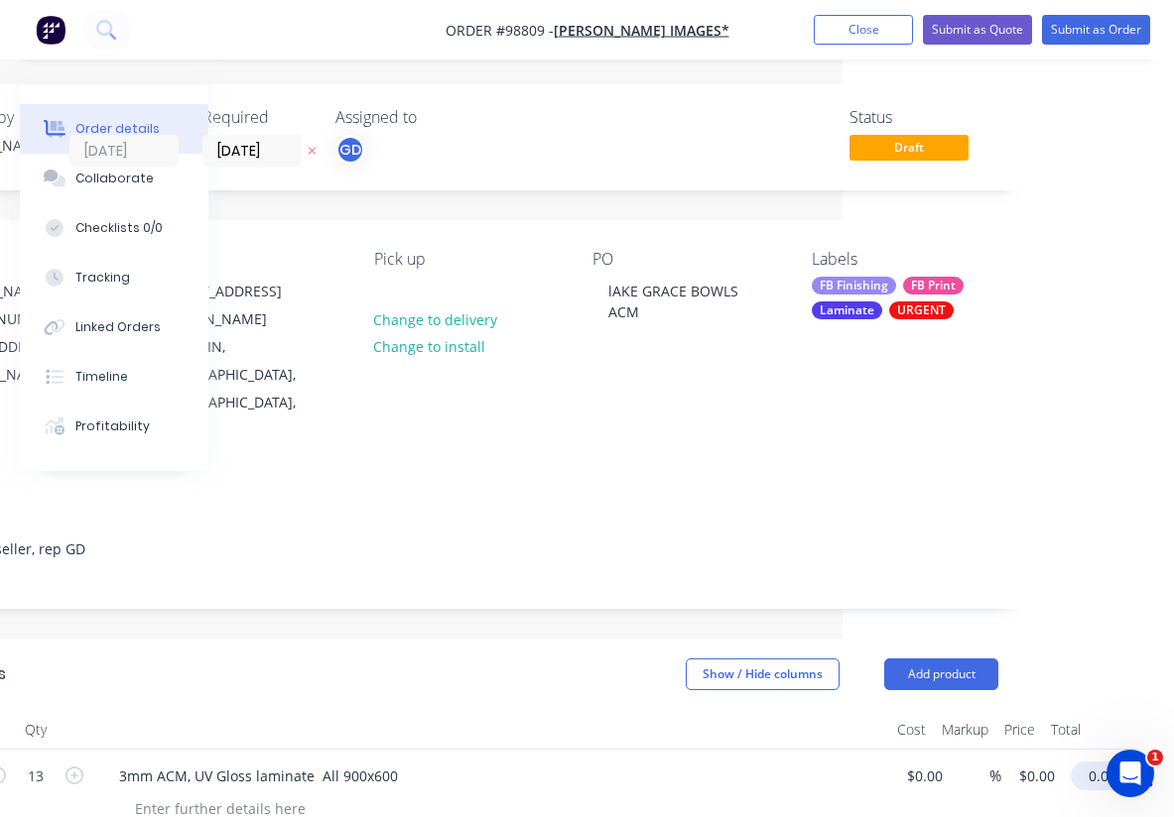
scroll to position [0, 323]
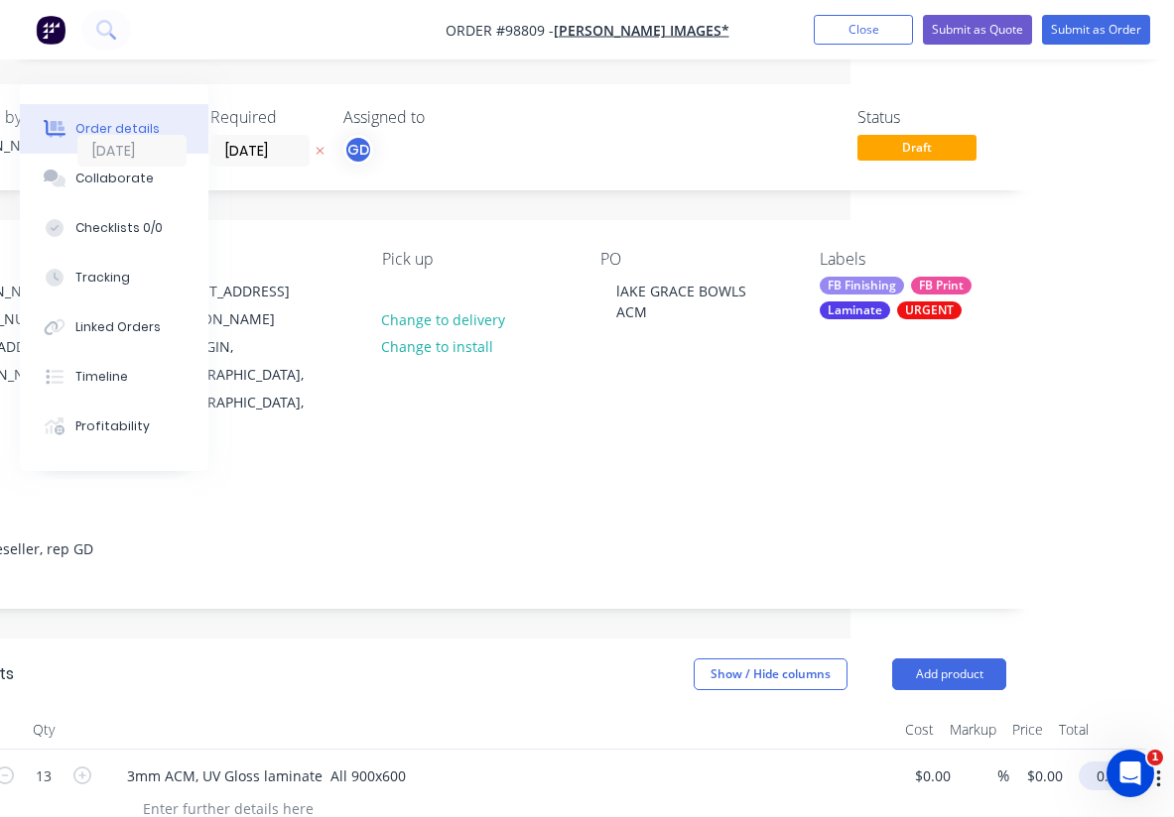
click at [1107, 762] on input "0.00" at bounding box center [1109, 776] width 46 height 29
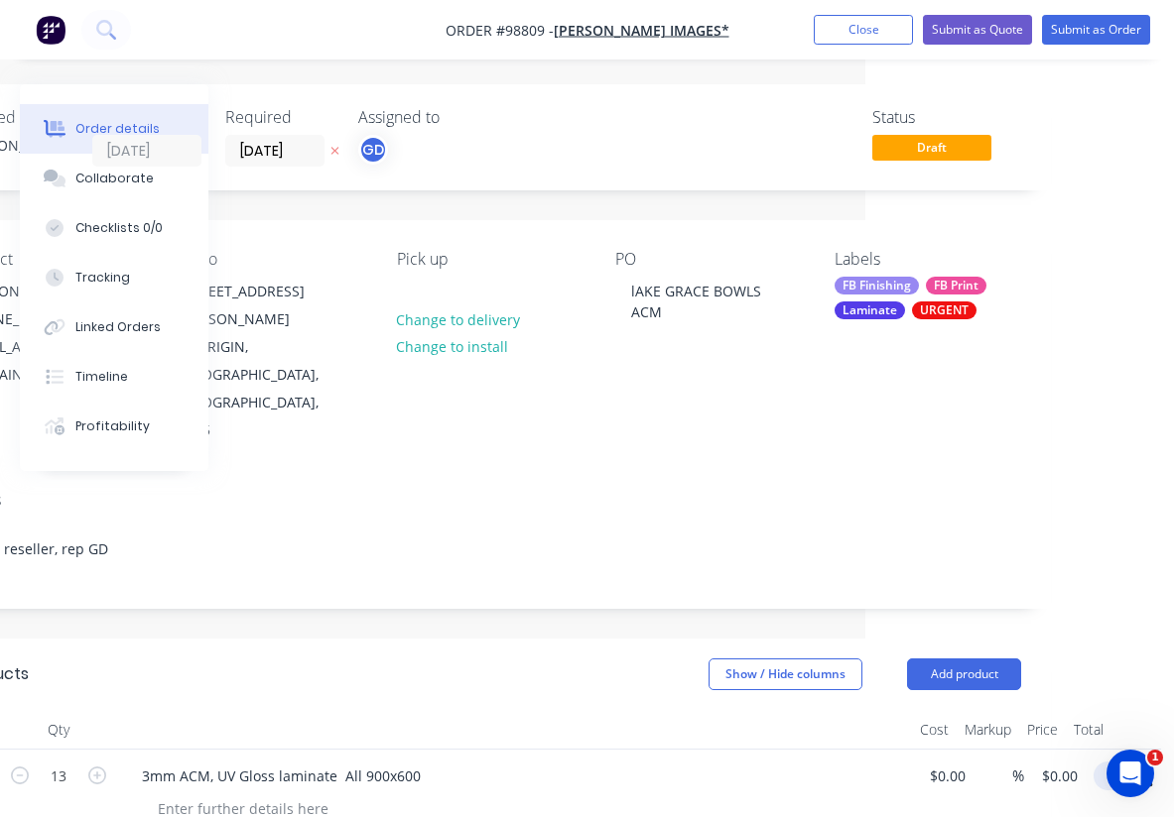
scroll to position [0, 309]
type input "795"
type input "$61.1538"
type input "$795.00"
click at [668, 710] on div at bounding box center [515, 730] width 794 height 40
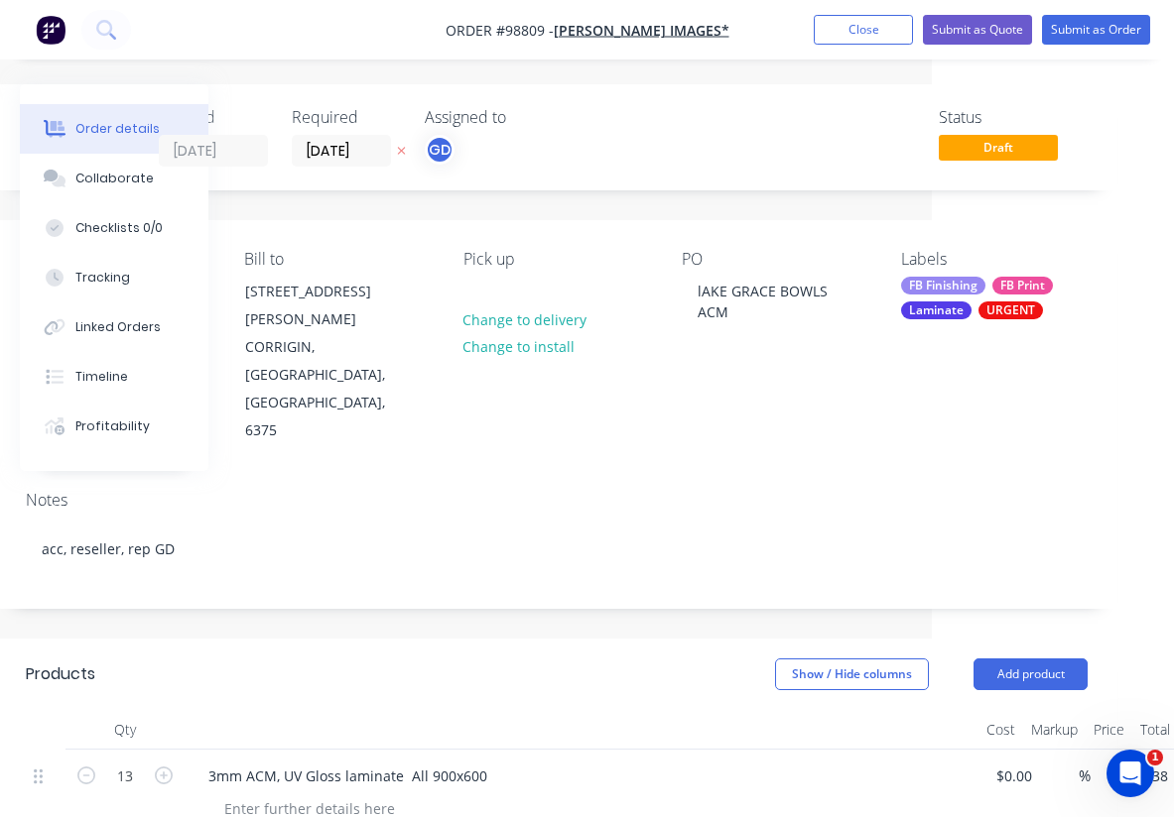
scroll to position [0, 230]
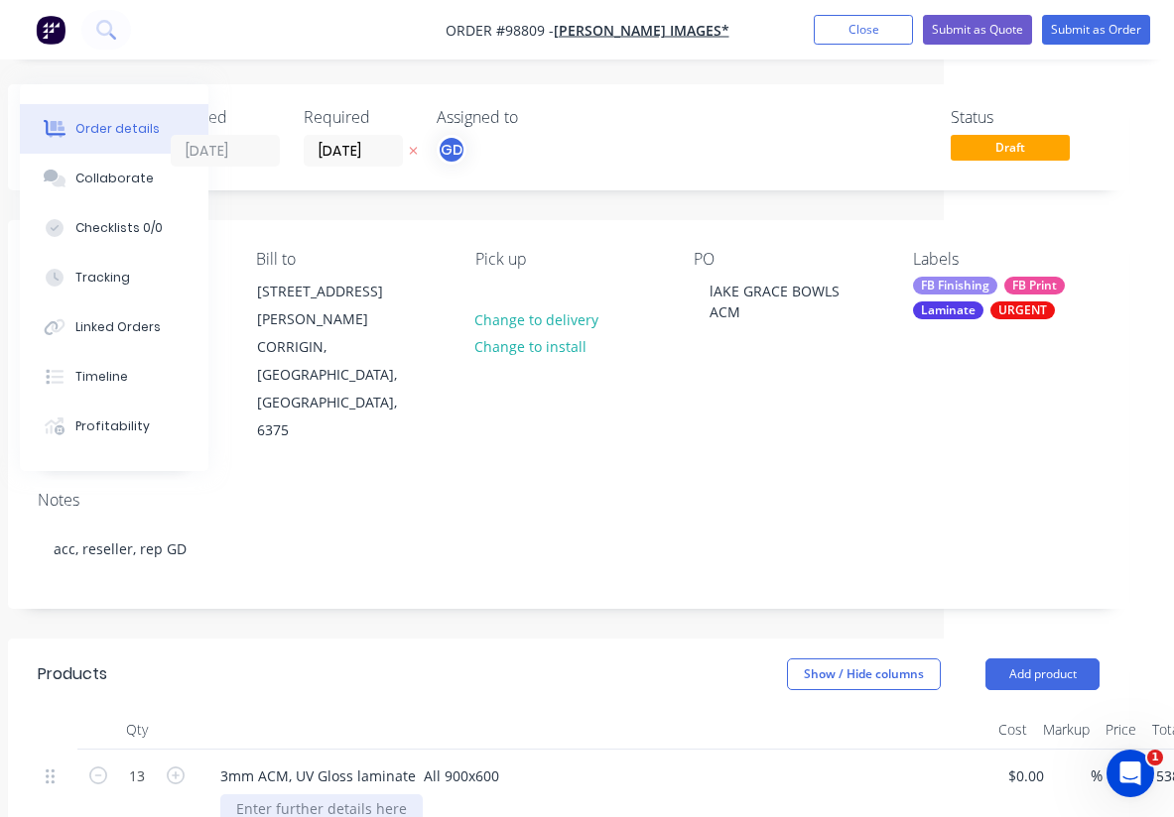
click at [335, 795] on div at bounding box center [321, 809] width 202 height 29
click at [378, 639] on header "Products Show / Hide columns Add product" at bounding box center [568, 674] width 1121 height 71
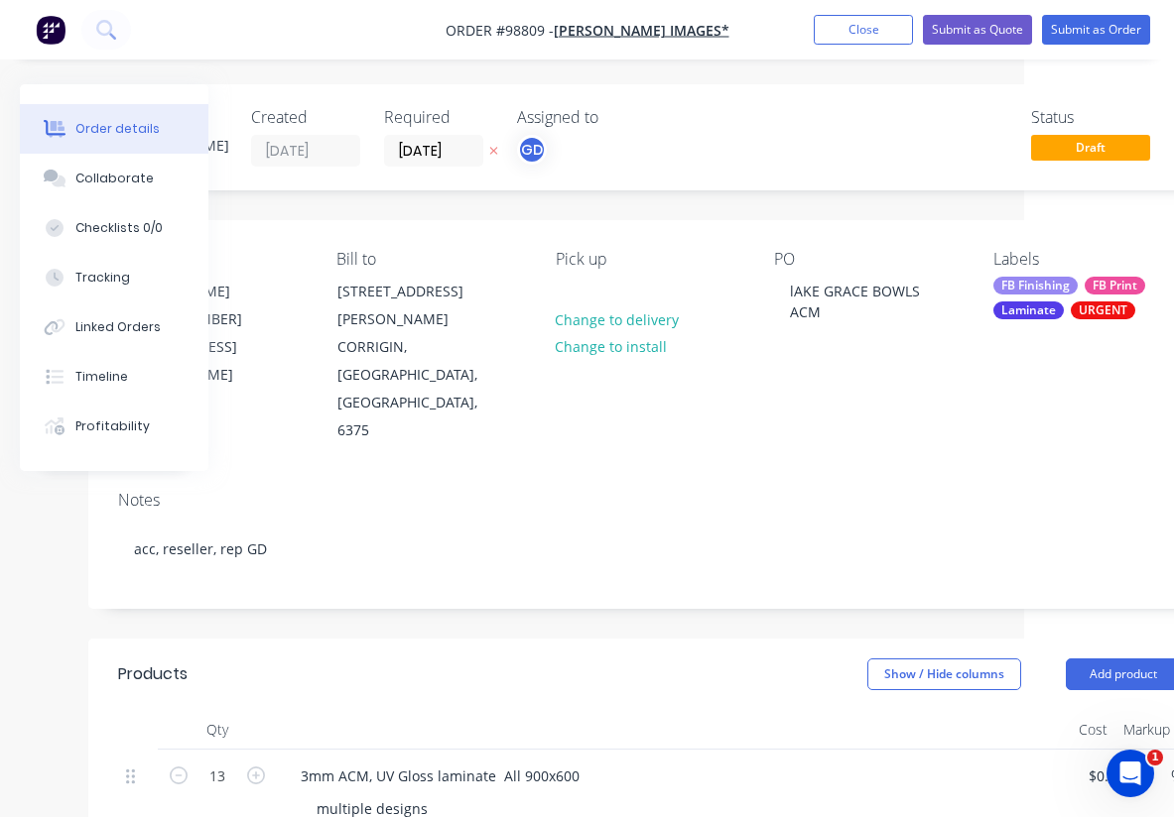
scroll to position [0, 0]
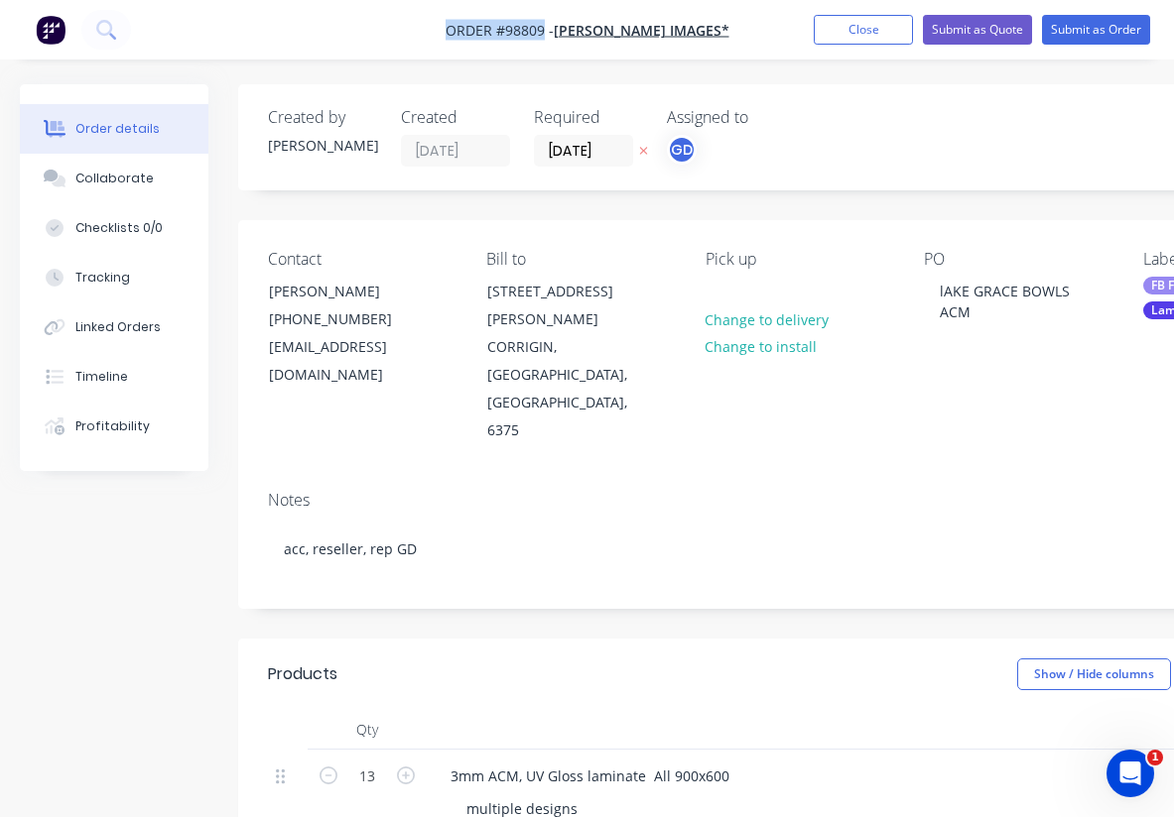
drag, startPoint x: 442, startPoint y: 25, endPoint x: 561, endPoint y: 26, distance: 119.0
click at [561, 26] on nav "Order #98809 - [PERSON_NAME] Images* Add product Close Submit as Quote Submit a…" at bounding box center [587, 30] width 1174 height 60
copy span "Order #98809"
click at [864, 39] on button "Close" at bounding box center [862, 30] width 99 height 30
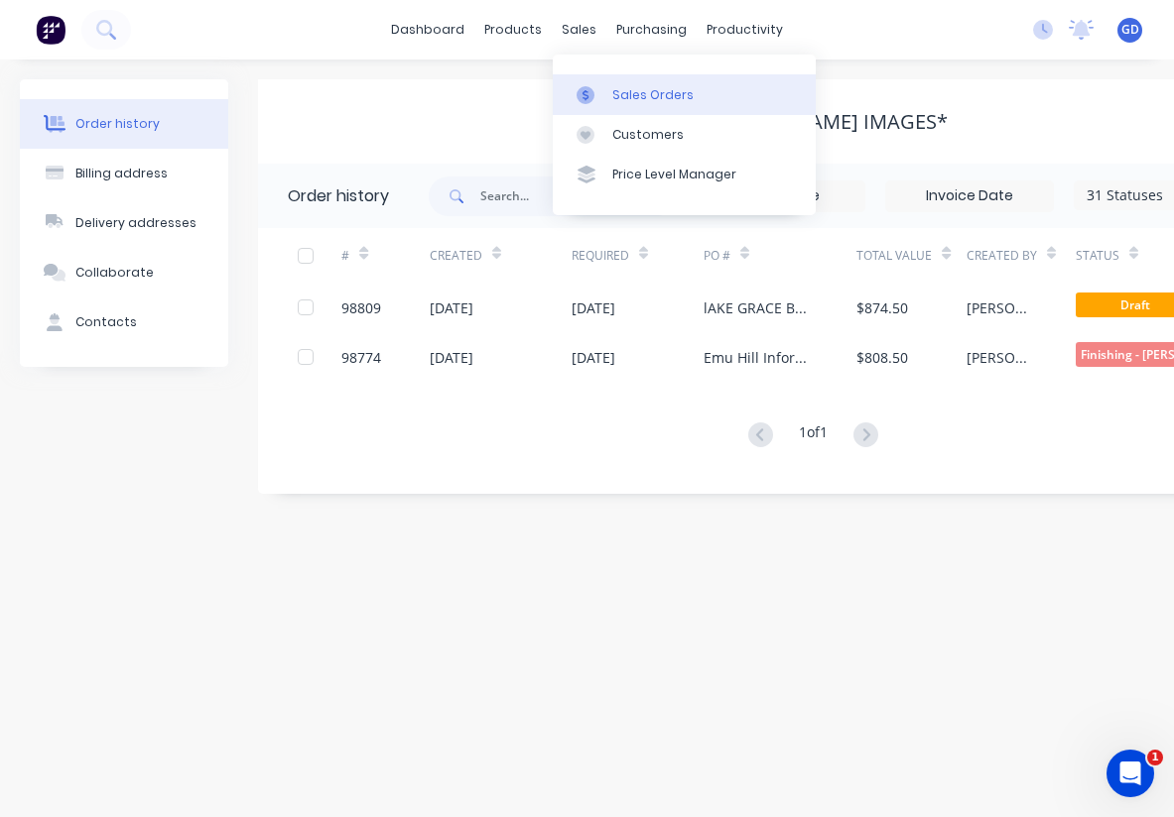
click at [632, 86] on div "Sales Orders" at bounding box center [652, 95] width 81 height 18
